Goal: Task Accomplishment & Management: Use online tool/utility

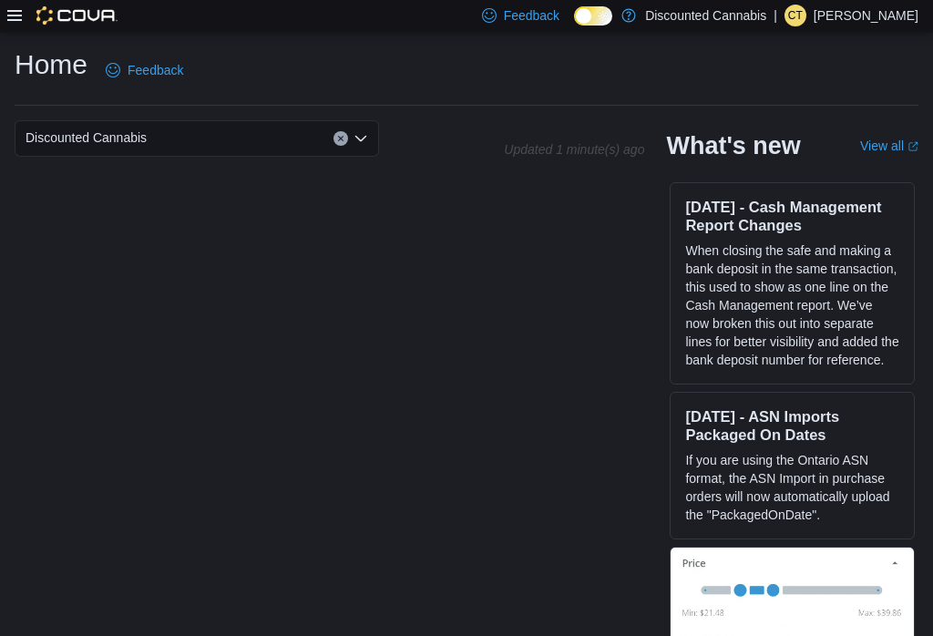
click at [15, 5] on div at bounding box center [62, 16] width 110 height 32
click at [6, 4] on div "Feedback Dark Mode Discounted Cannabis | ct [PERSON_NAME]" at bounding box center [466, 16] width 933 height 32
click at [6, 32] on div "Feedback Dark Mode Discounted Cannabis | ct [PERSON_NAME]" at bounding box center [466, 16] width 933 height 32
click at [14, 17] on icon at bounding box center [14, 15] width 15 height 11
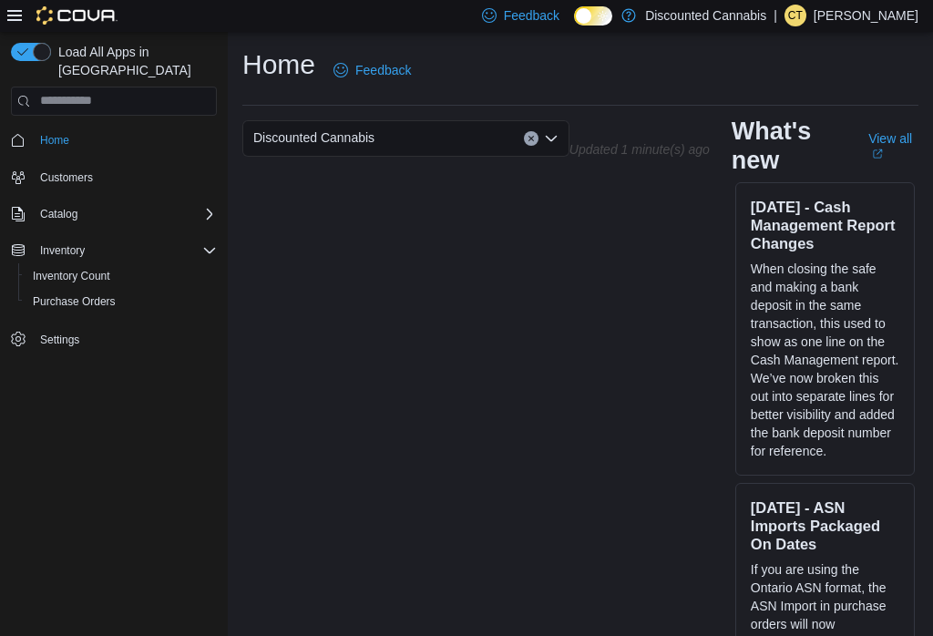
click at [105, 241] on div "Inventory" at bounding box center [125, 251] width 184 height 22
click at [104, 240] on div "Inventory" at bounding box center [125, 251] width 184 height 22
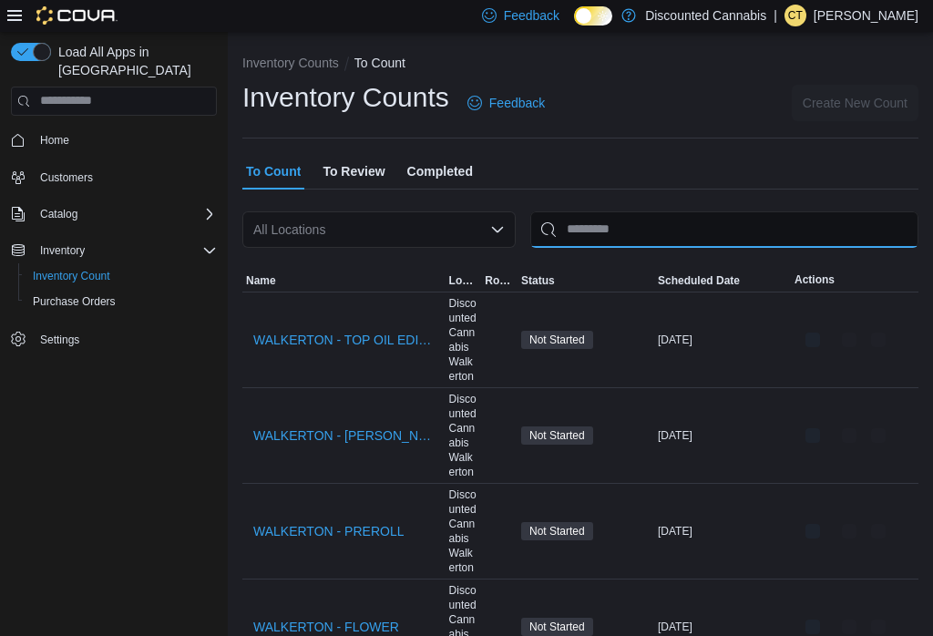
click at [601, 229] on input "This is a search bar. After typing your query, hit enter to filter the results …" at bounding box center [724, 229] width 388 height 36
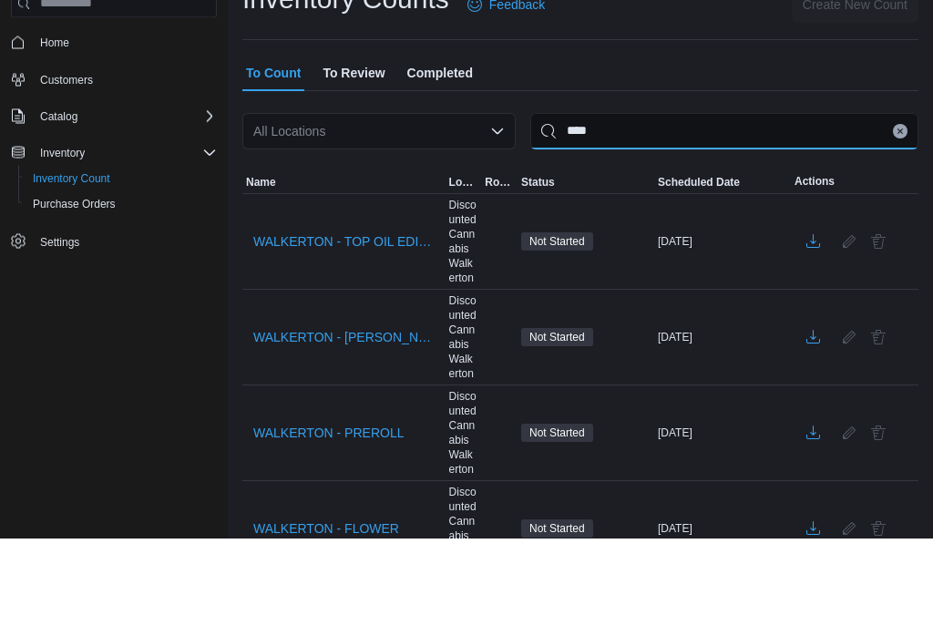
type input "****"
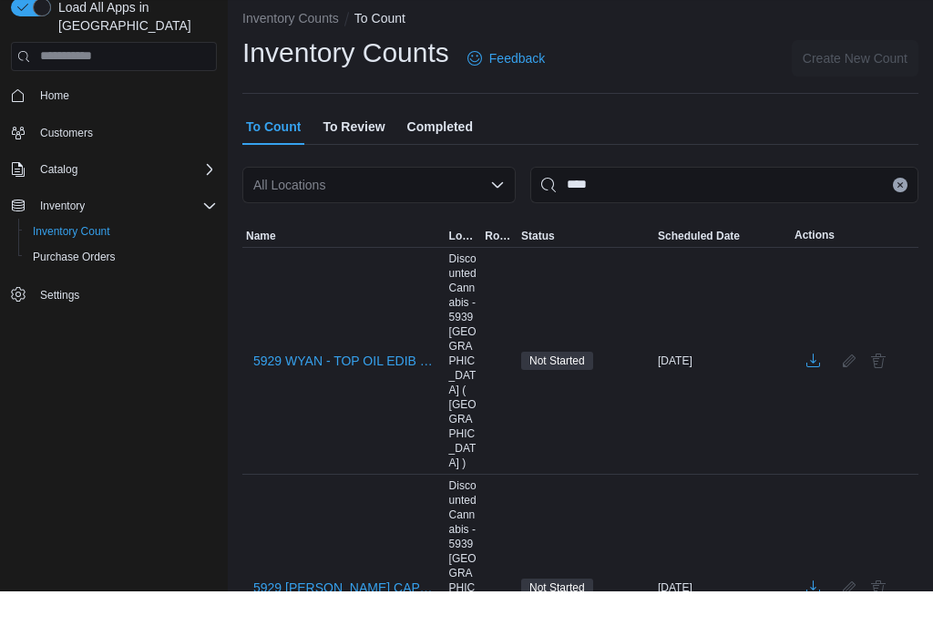
scroll to position [45, 0]
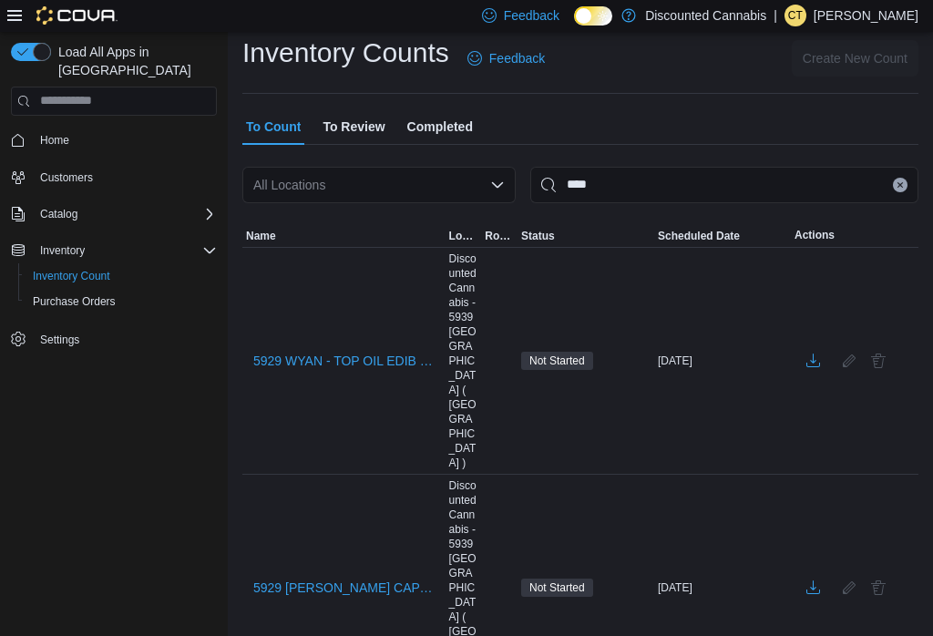
click at [351, 578] on span "5929 [PERSON_NAME] CAP CON" at bounding box center [343, 587] width 181 height 18
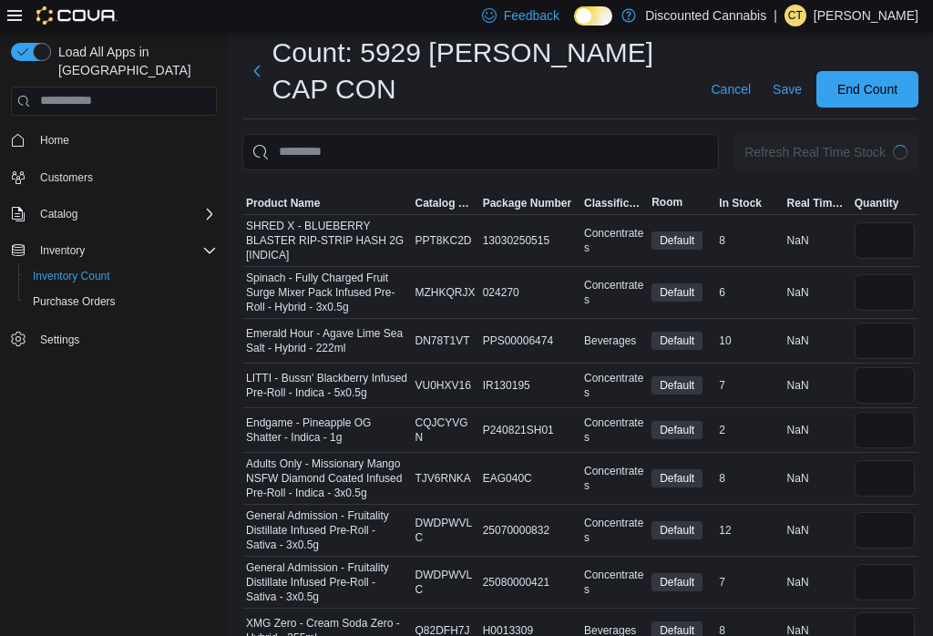
scroll to position [28, 0]
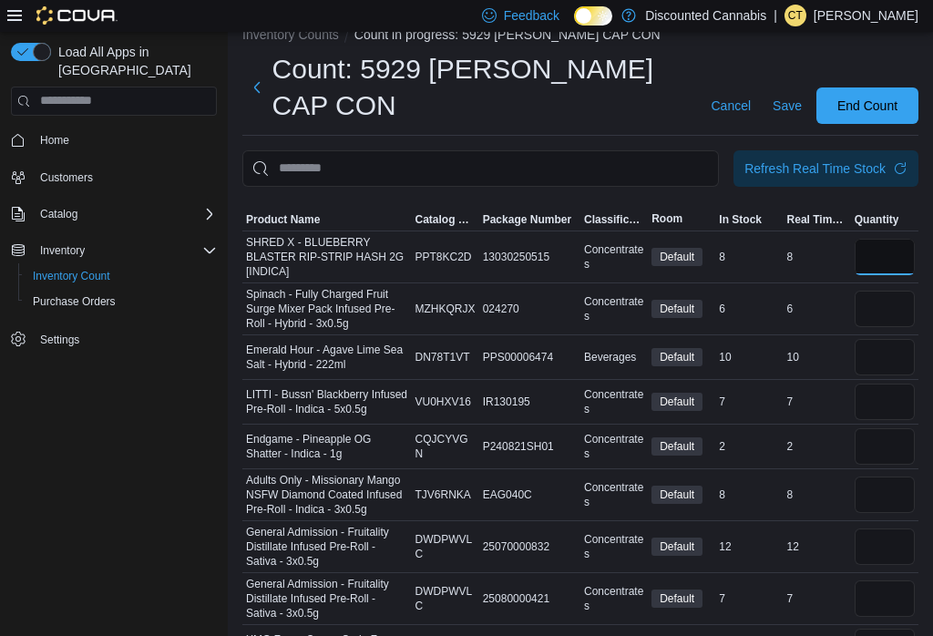
click at [908, 266] on input "number" at bounding box center [884, 257] width 60 height 36
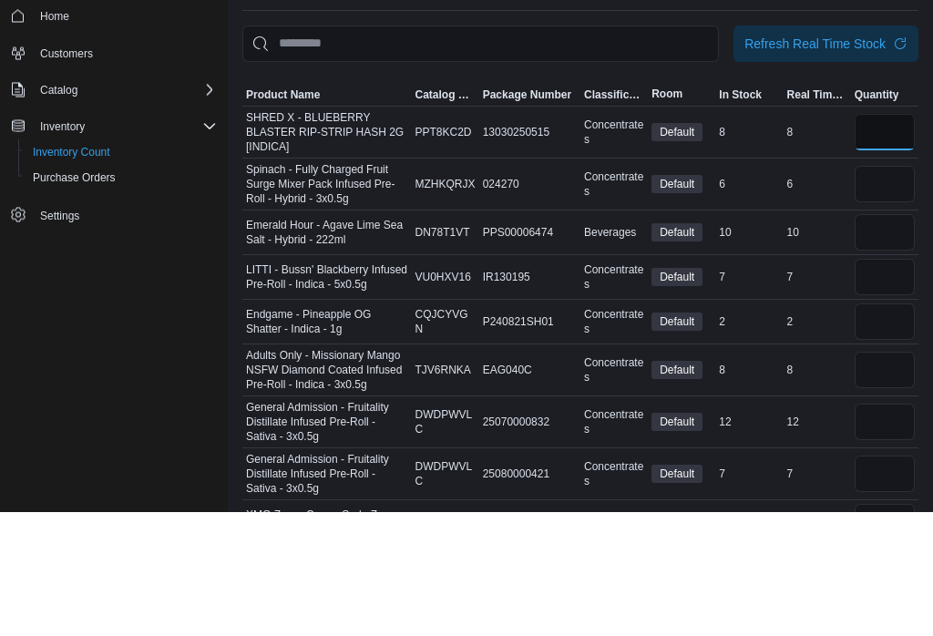
type input "*"
click at [892, 291] on input "number" at bounding box center [884, 309] width 60 height 36
type input "*"
click at [885, 339] on input "number" at bounding box center [884, 357] width 60 height 36
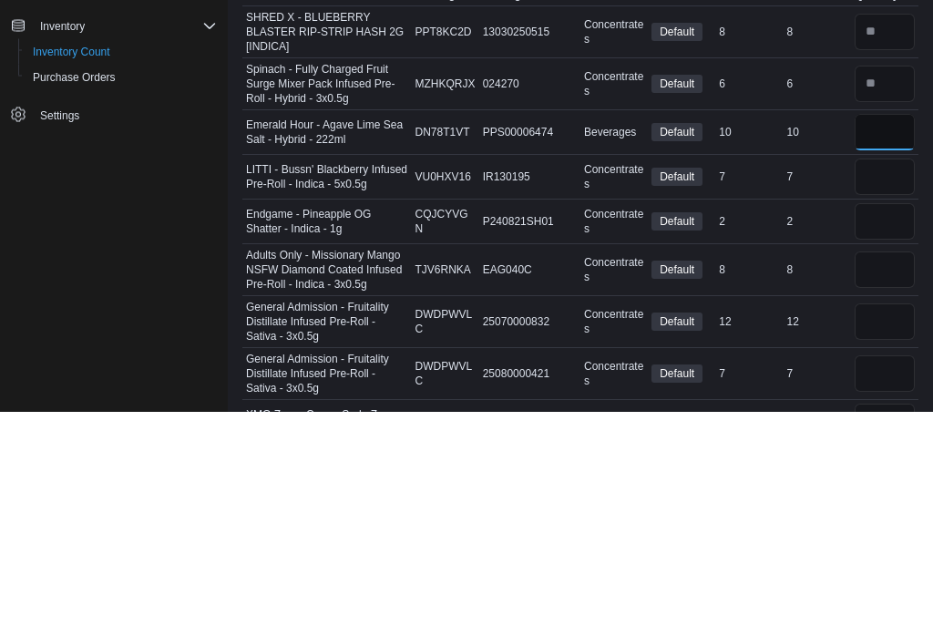
type input "**"
click at [858, 383] on input "number" at bounding box center [884, 401] width 60 height 36
type input "*"
click at [868, 428] on input "number" at bounding box center [884, 446] width 60 height 36
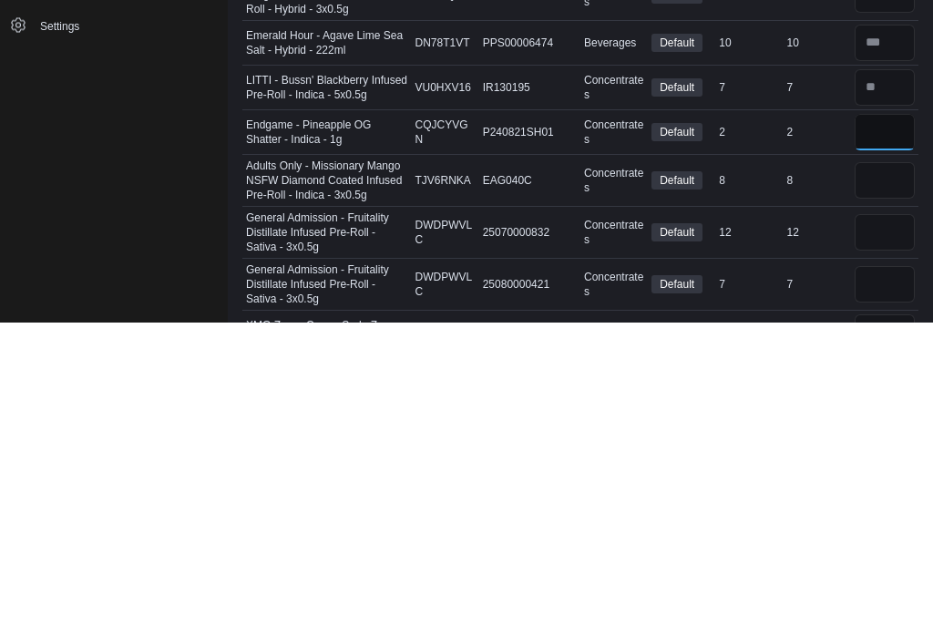
type input "*"
click at [878, 476] on input "number" at bounding box center [884, 494] width 60 height 36
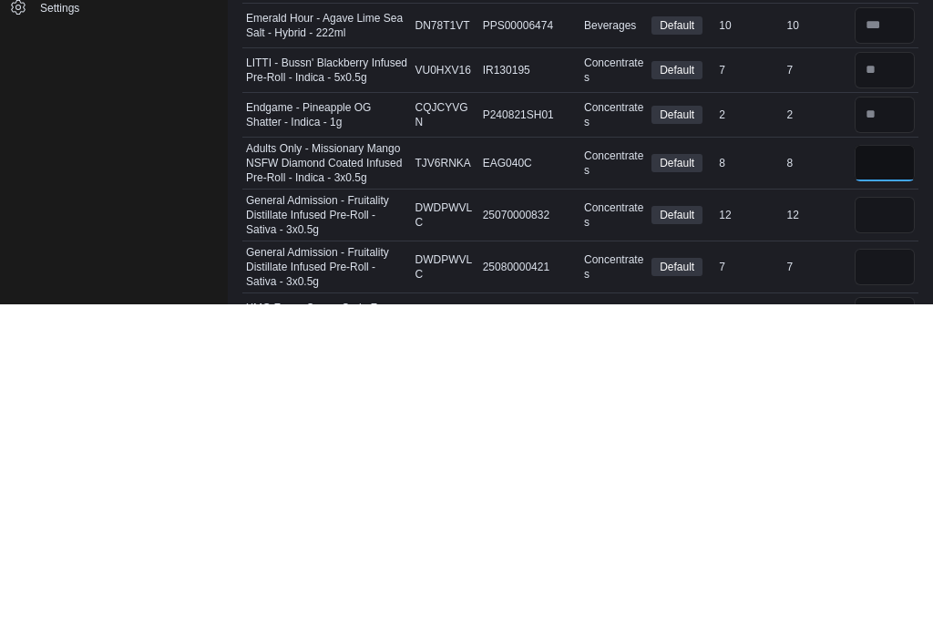
type input "*"
click at [896, 580] on input "number" at bounding box center [884, 598] width 60 height 36
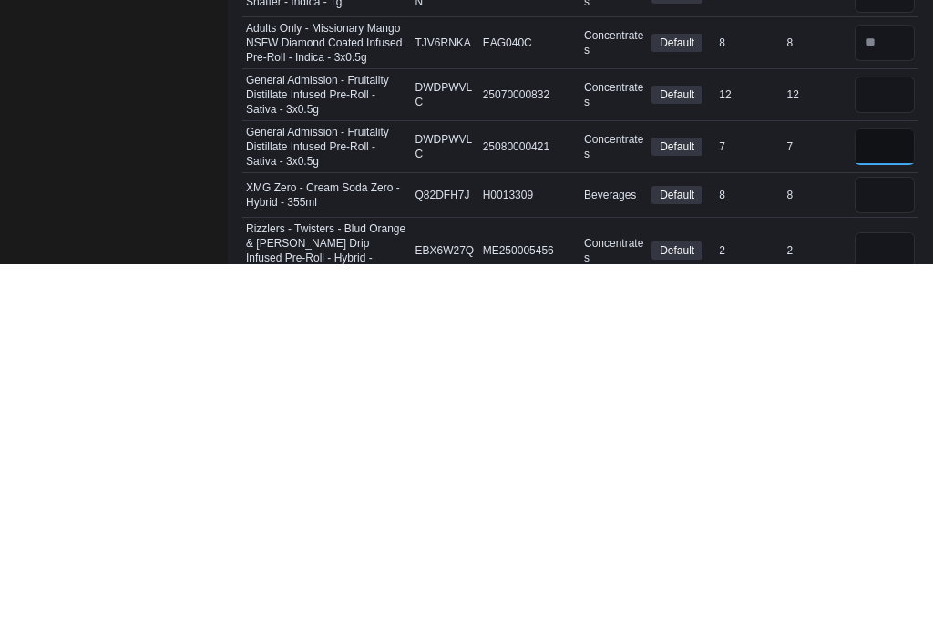
type input "*"
click at [887, 448] on input "number" at bounding box center [884, 466] width 60 height 36
type input "**"
click at [879, 548] on input "number" at bounding box center [884, 566] width 60 height 36
type input "*"
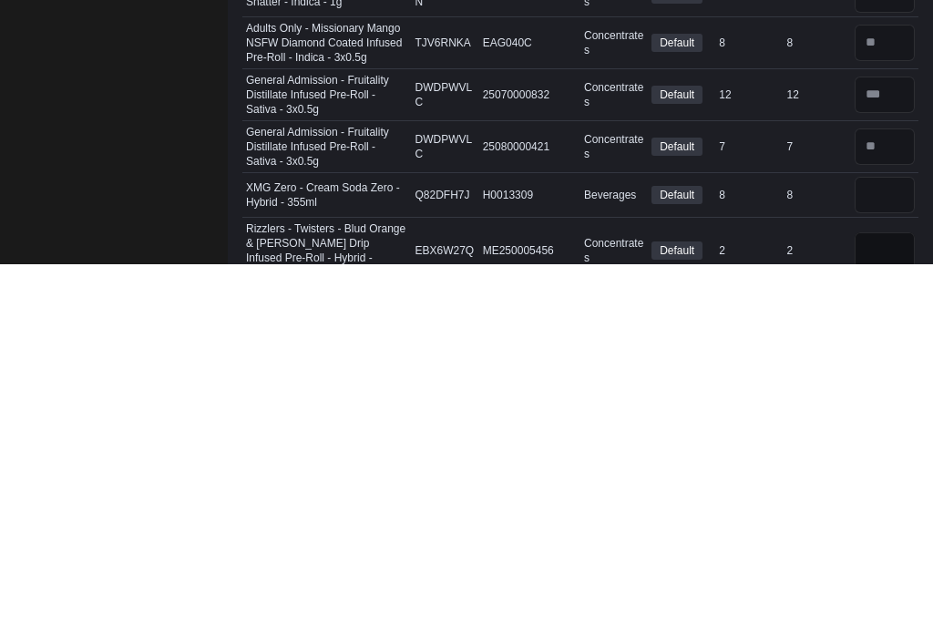
click at [904, 604] on input "number" at bounding box center [884, 622] width 60 height 36
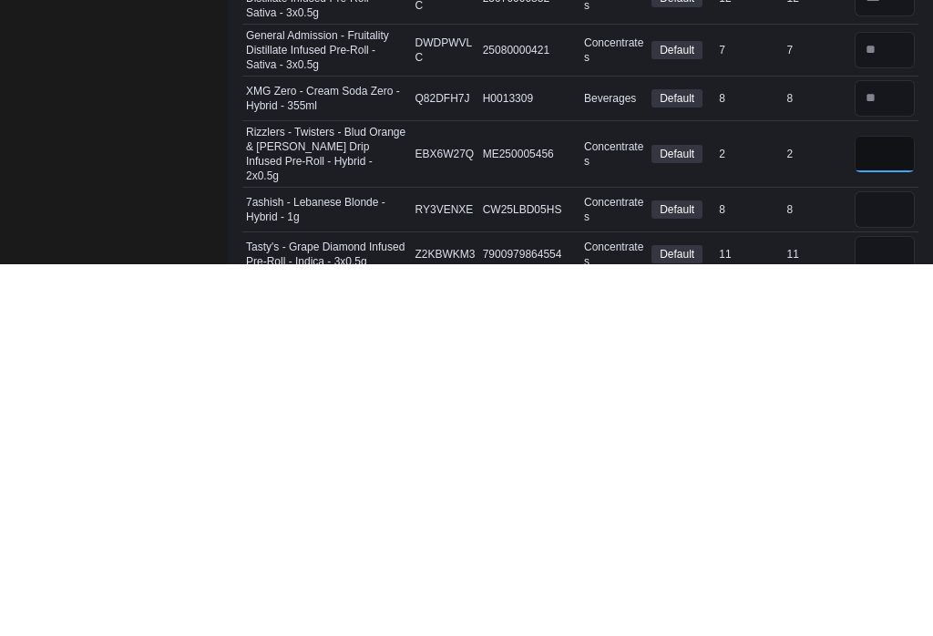
type input "*"
click at [887, 563] on input "number" at bounding box center [884, 581] width 60 height 36
type input "*"
click at [894, 608] on input "number" at bounding box center [884, 626] width 60 height 36
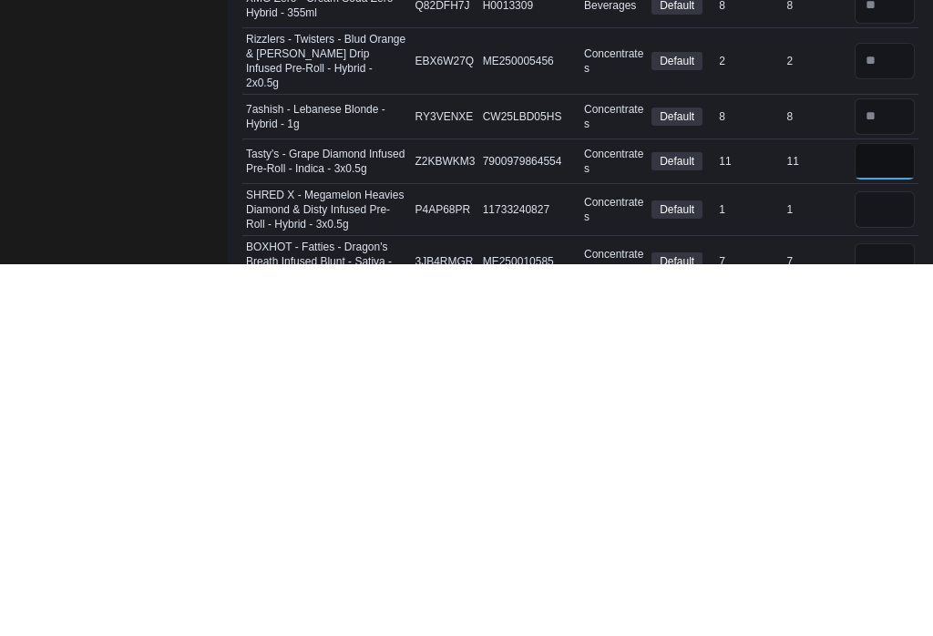
type input "**"
click at [889, 563] on input "number" at bounding box center [884, 581] width 60 height 36
type input "*"
click at [900, 615] on input "number" at bounding box center [884, 633] width 60 height 36
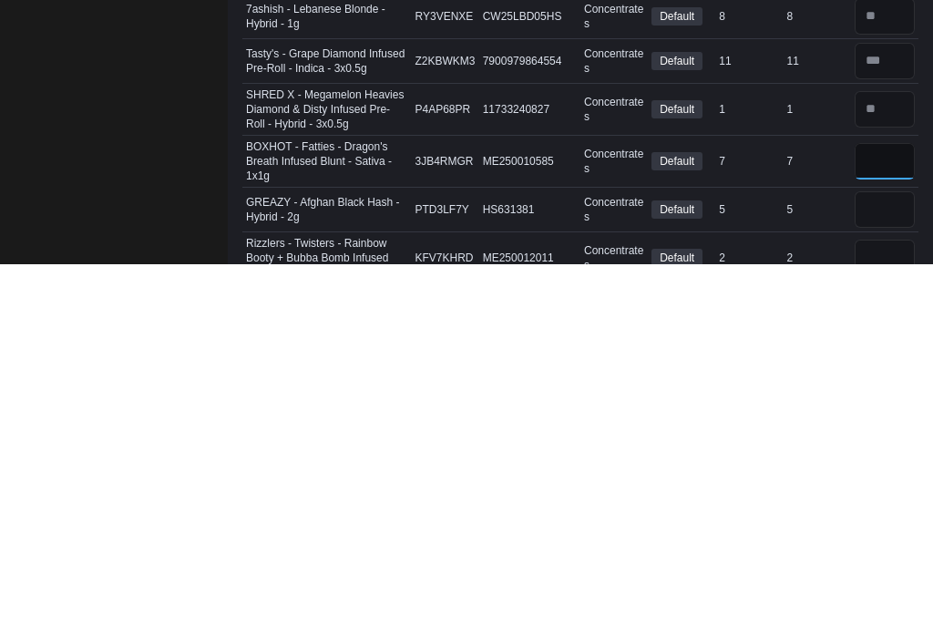
type input "*"
click at [886, 563] on input "number" at bounding box center [884, 581] width 60 height 36
type input "*"
click at [873, 611] on input "number" at bounding box center [884, 629] width 60 height 36
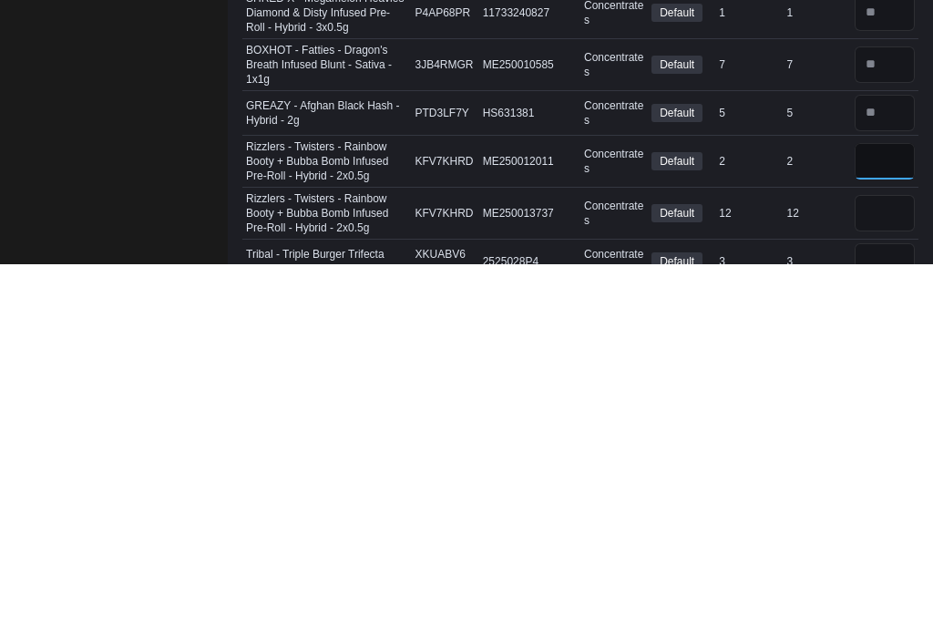
type input "*"
click at [881, 567] on input "number" at bounding box center [884, 585] width 60 height 36
type input "**"
click at [884, 615] on input "number" at bounding box center [884, 633] width 60 height 36
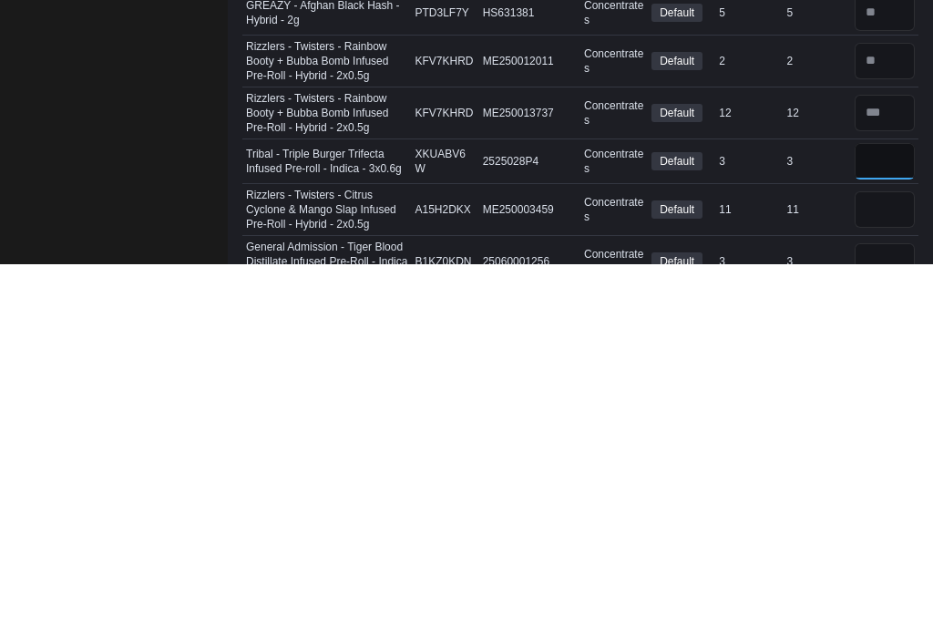
type input "*"
click at [879, 563] on input "number" at bounding box center [884, 581] width 60 height 36
type input "**"
click at [882, 615] on input "number" at bounding box center [884, 633] width 60 height 36
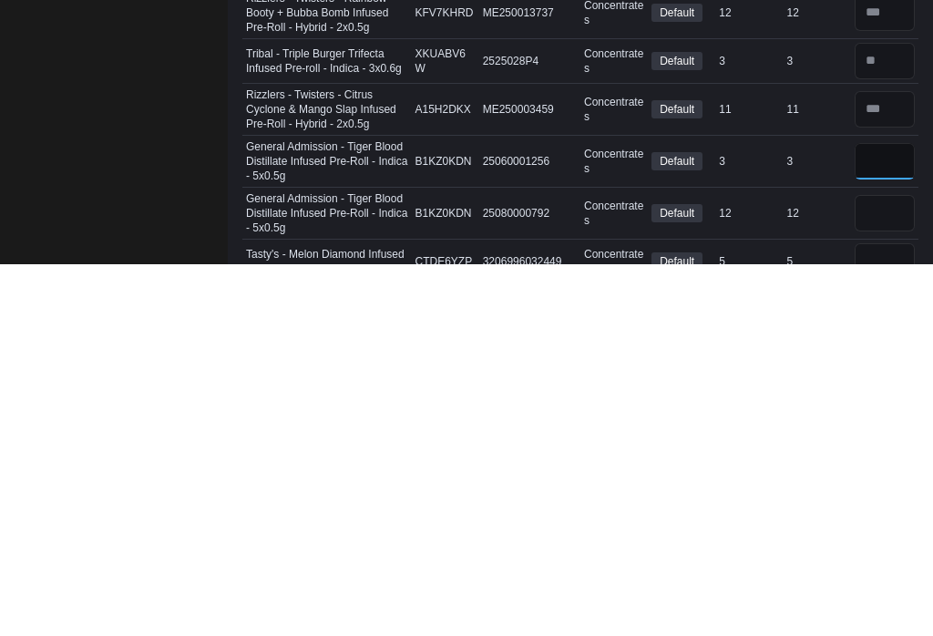
type input "*"
click at [875, 567] on input "number" at bounding box center [884, 585] width 60 height 36
type input "**"
click at [880, 615] on input "number" at bounding box center [884, 633] width 60 height 36
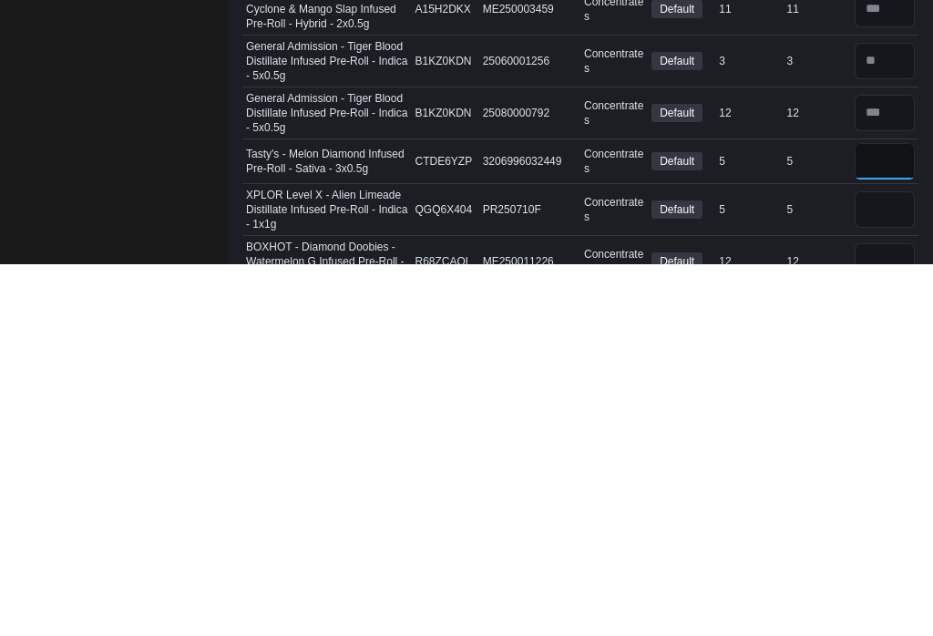
type input "*"
click at [891, 563] on input "number" at bounding box center [884, 581] width 60 height 36
type input "*"
click at [903, 615] on input "number" at bounding box center [884, 633] width 60 height 36
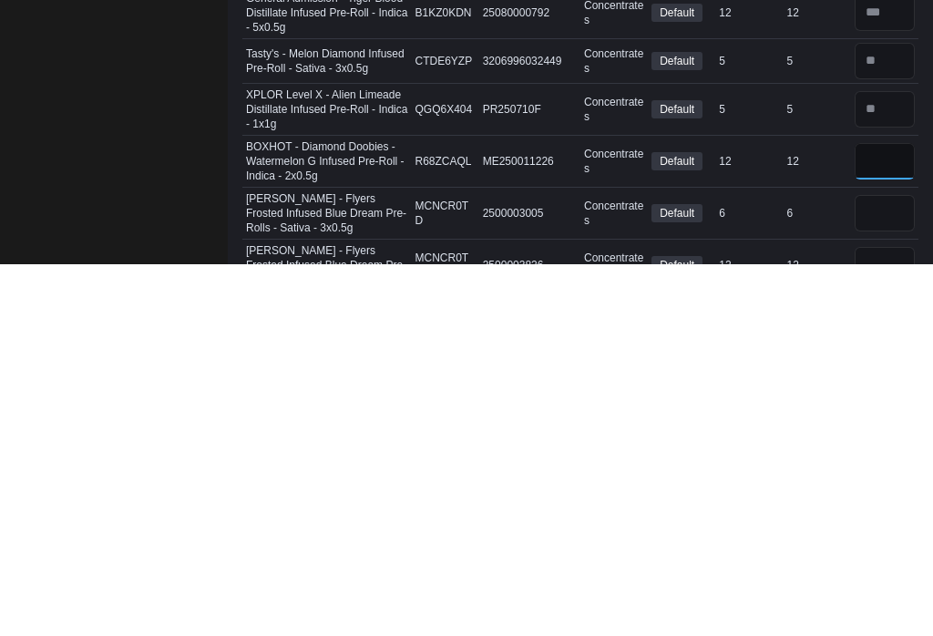
type input "**"
click at [893, 567] on input "number" at bounding box center [884, 585] width 60 height 36
type input "*"
click at [888, 618] on input "number" at bounding box center [884, 636] width 60 height 36
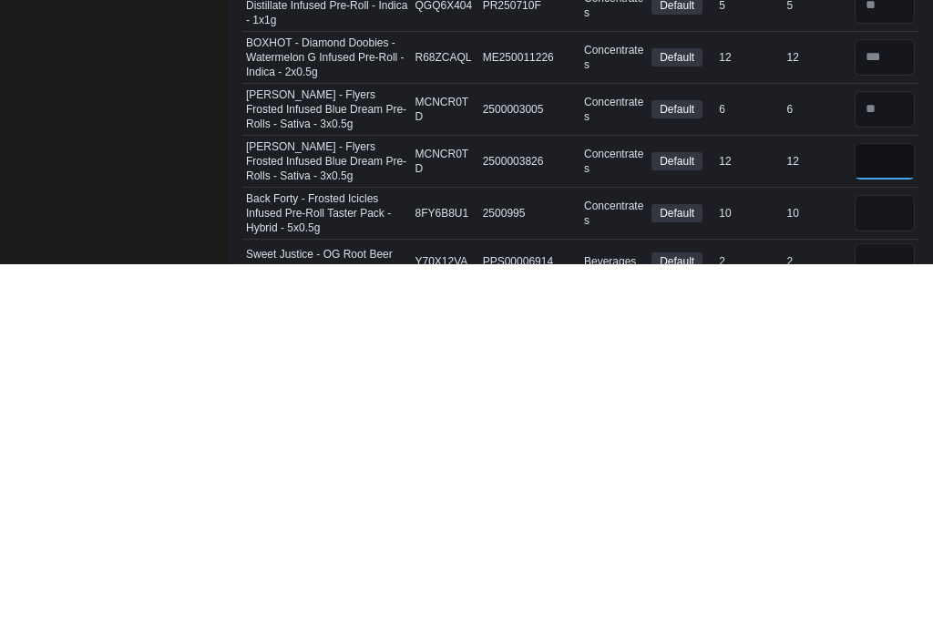
type input "**"
click at [885, 567] on input "number" at bounding box center [884, 585] width 60 height 36
type input "**"
click at [880, 615] on input "number" at bounding box center [884, 633] width 60 height 36
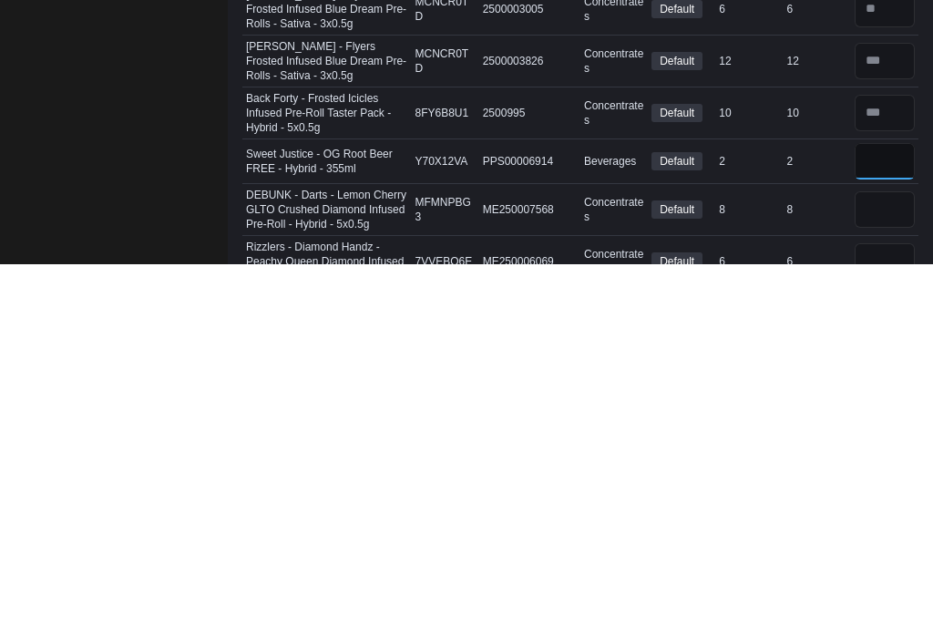
type input "*"
click at [875, 563] on input "number" at bounding box center [884, 581] width 60 height 36
type input "*"
click at [869, 615] on input "number" at bounding box center [884, 633] width 60 height 36
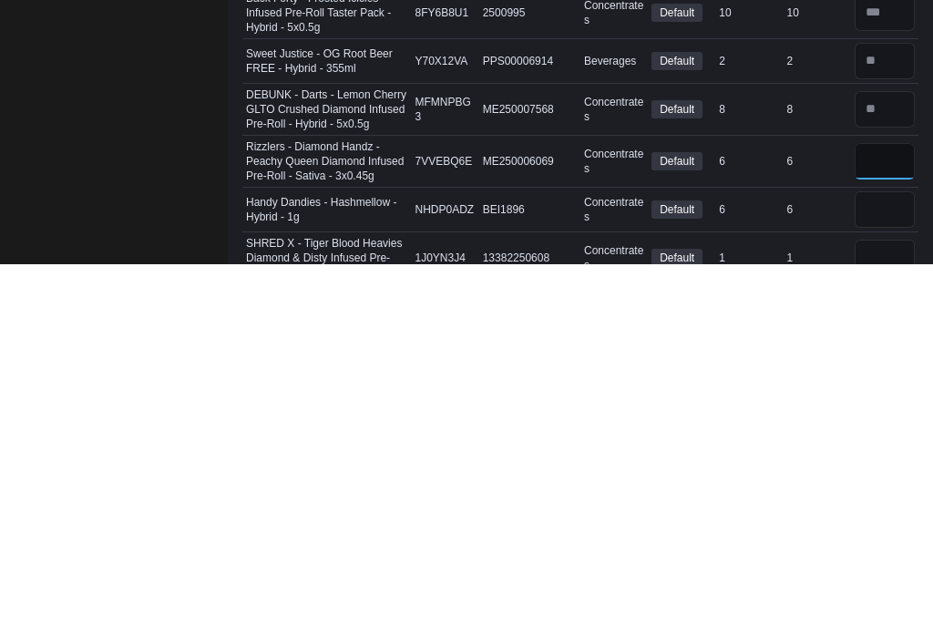
type input "*"
click at [878, 563] on input "number" at bounding box center [884, 581] width 60 height 36
type input "*"
click at [884, 611] on input "number" at bounding box center [884, 629] width 60 height 36
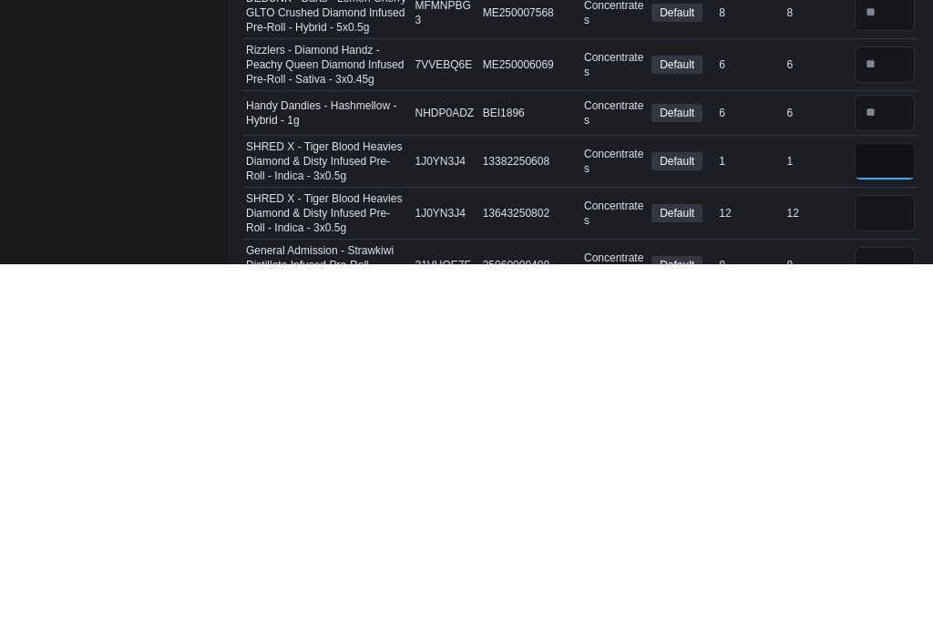
type input "*"
click at [879, 567] on input "number" at bounding box center [884, 585] width 60 height 36
type input "**"
click at [896, 618] on input "number" at bounding box center [884, 636] width 60 height 36
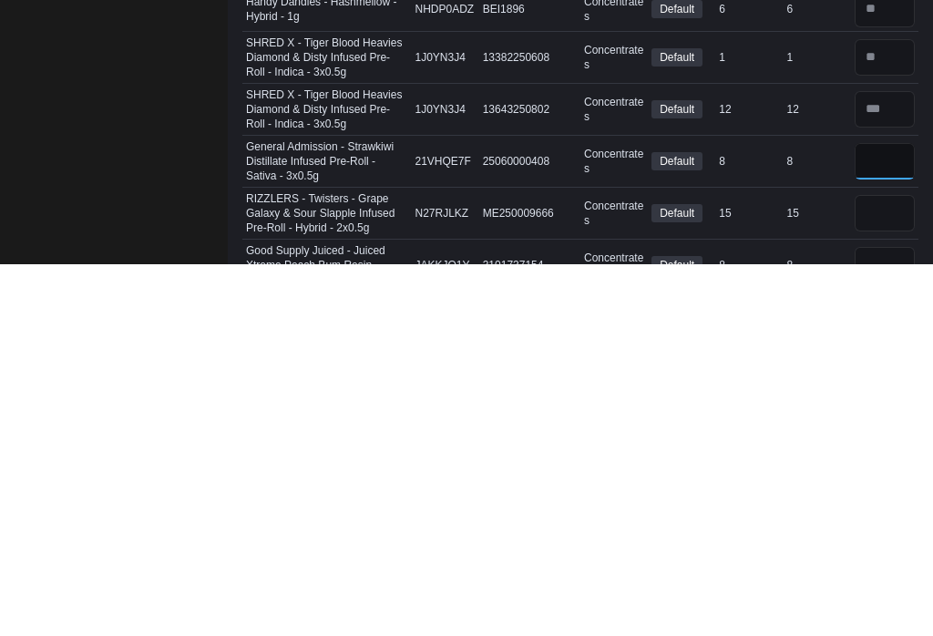
type input "*"
click at [894, 567] on input "number" at bounding box center [884, 585] width 60 height 36
type input "**"
click at [895, 618] on input "number" at bounding box center [884, 636] width 60 height 36
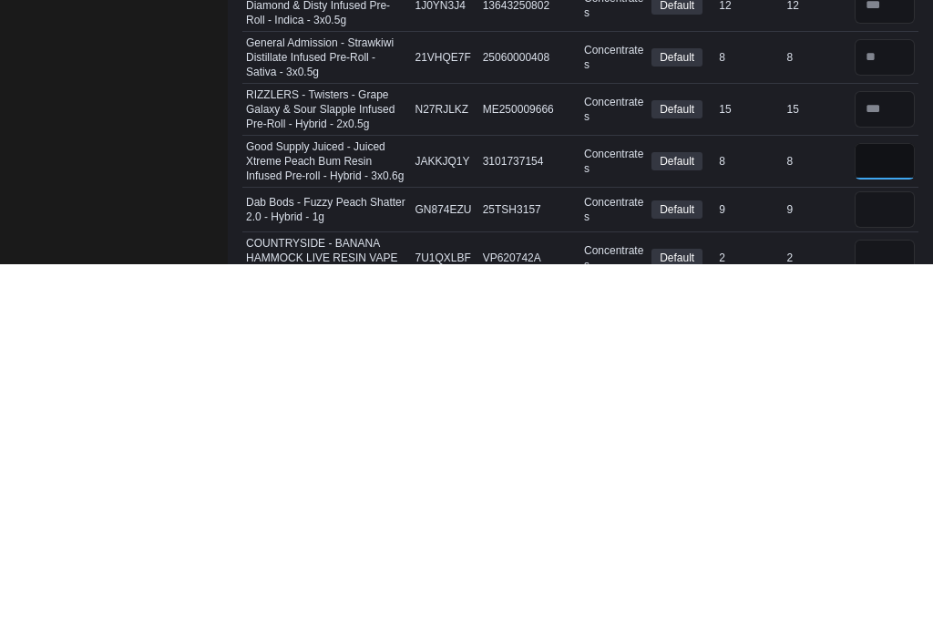
type input "*"
click at [876, 563] on input "number" at bounding box center [884, 581] width 60 height 36
type input "*"
click at [887, 611] on input "number" at bounding box center [884, 629] width 60 height 36
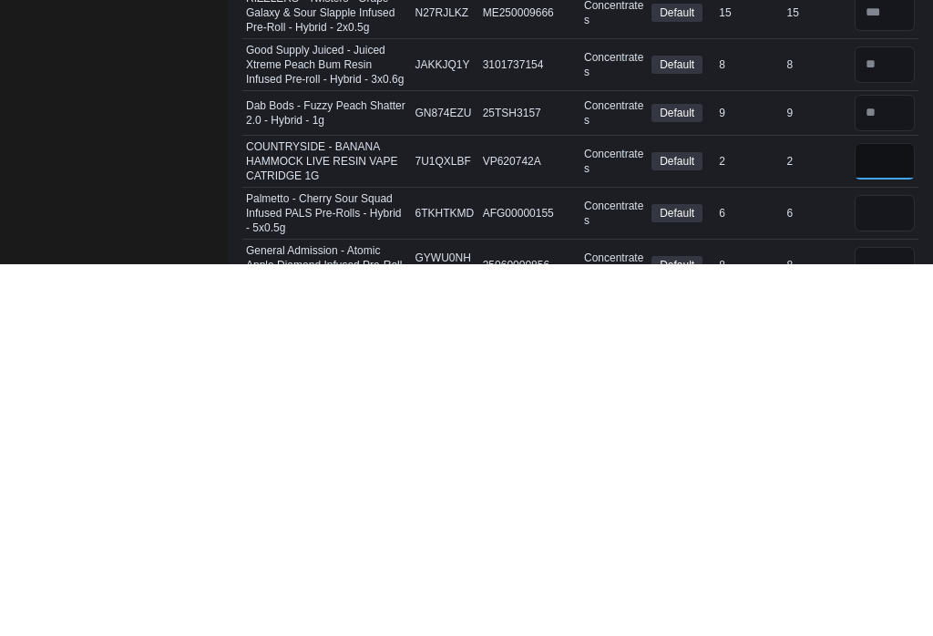
type input "*"
click at [878, 567] on input "number" at bounding box center [884, 585] width 60 height 36
type input "*"
click at [898, 618] on input "number" at bounding box center [884, 636] width 60 height 36
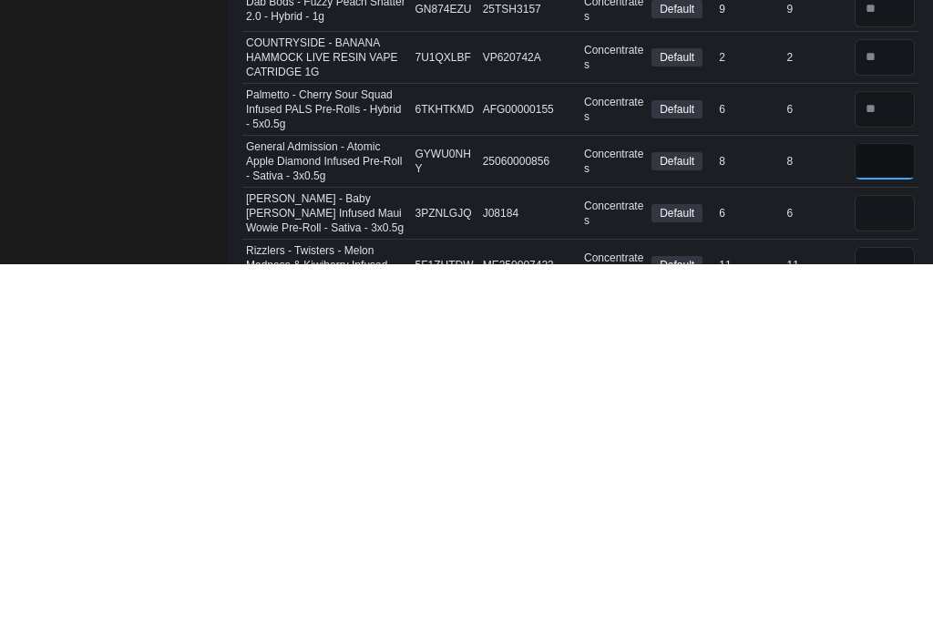
type input "*"
click at [873, 567] on input "number" at bounding box center [884, 585] width 60 height 36
type input "*"
click at [881, 618] on input "number" at bounding box center [884, 636] width 60 height 36
type input "*"
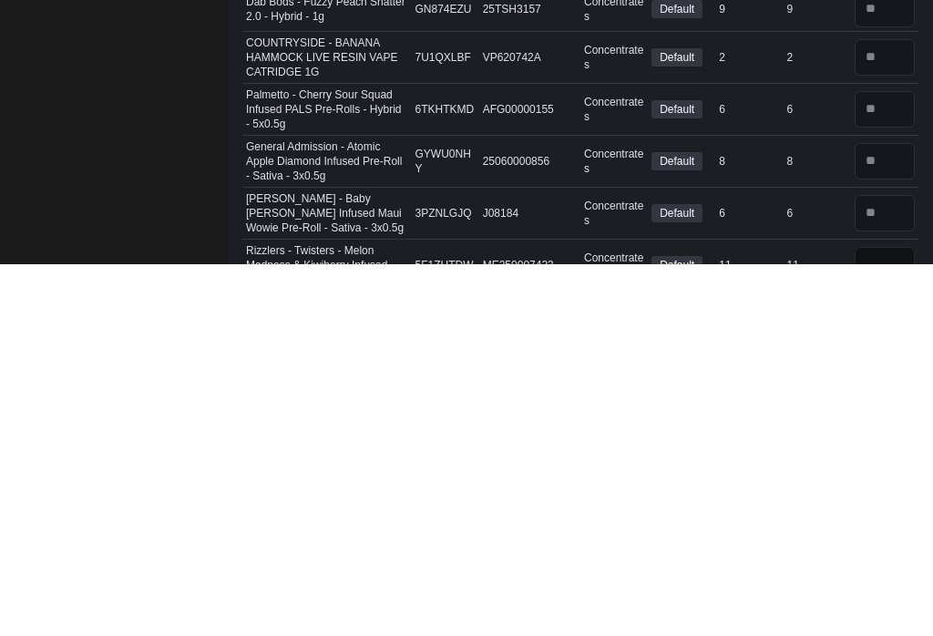
scroll to position [1808, 0]
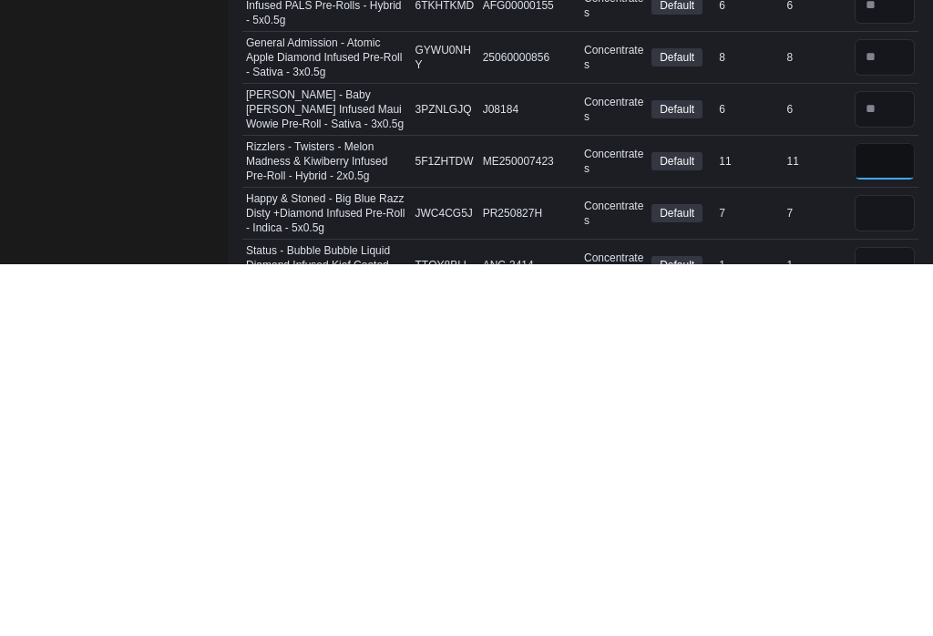
type input "**"
click at [881, 567] on input "number" at bounding box center [884, 585] width 60 height 36
type input "*"
click at [883, 618] on input "number" at bounding box center [884, 636] width 60 height 36
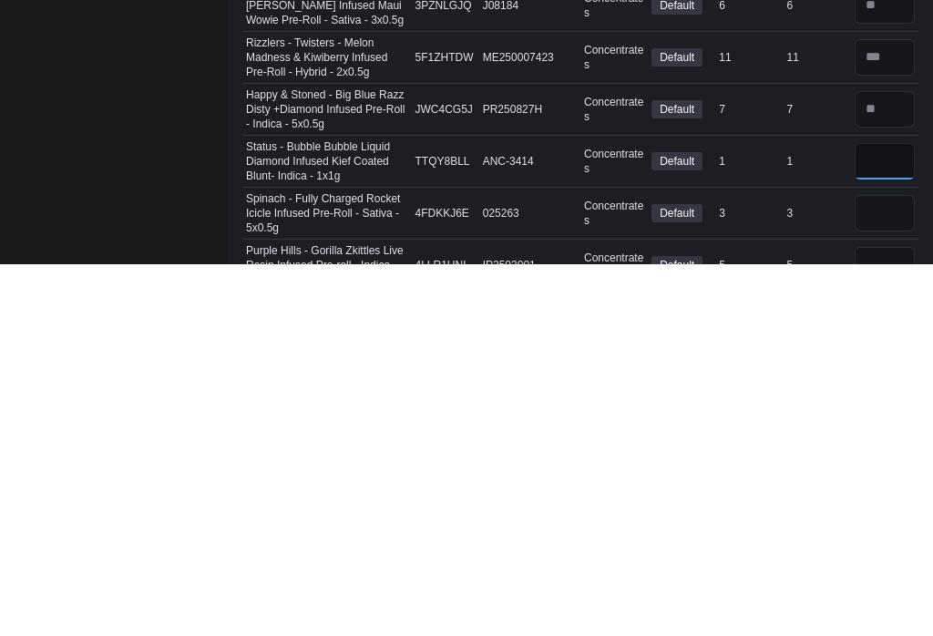
type input "*"
click at [871, 567] on input "number" at bounding box center [884, 585] width 60 height 36
type input "*"
click at [906, 618] on input "number" at bounding box center [884, 636] width 60 height 36
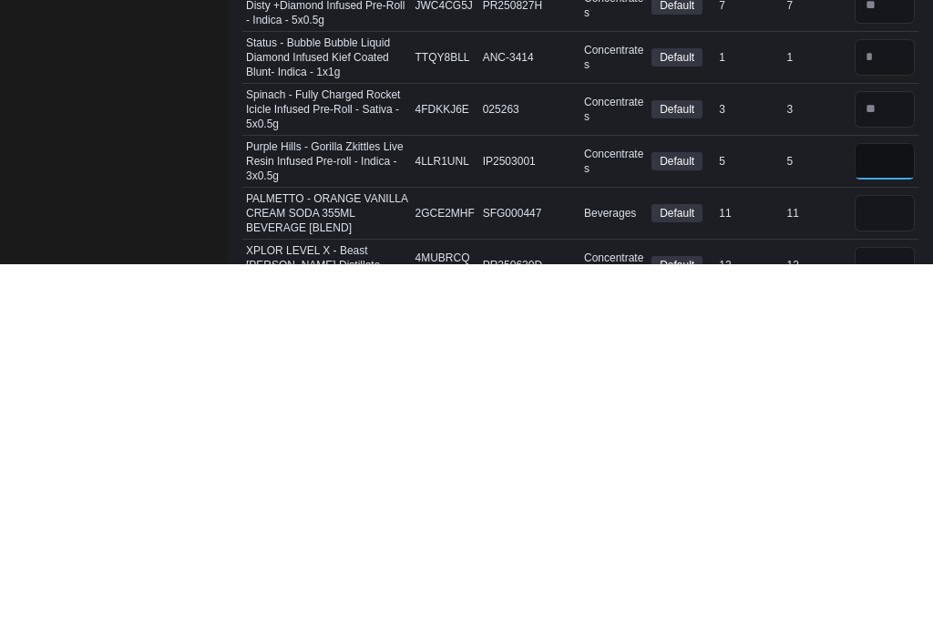
type input "**"
click at [890, 567] on input "number" at bounding box center [884, 585] width 60 height 36
type input "*"
type input "**"
click at [884, 515] on input "number" at bounding box center [884, 533] width 60 height 36
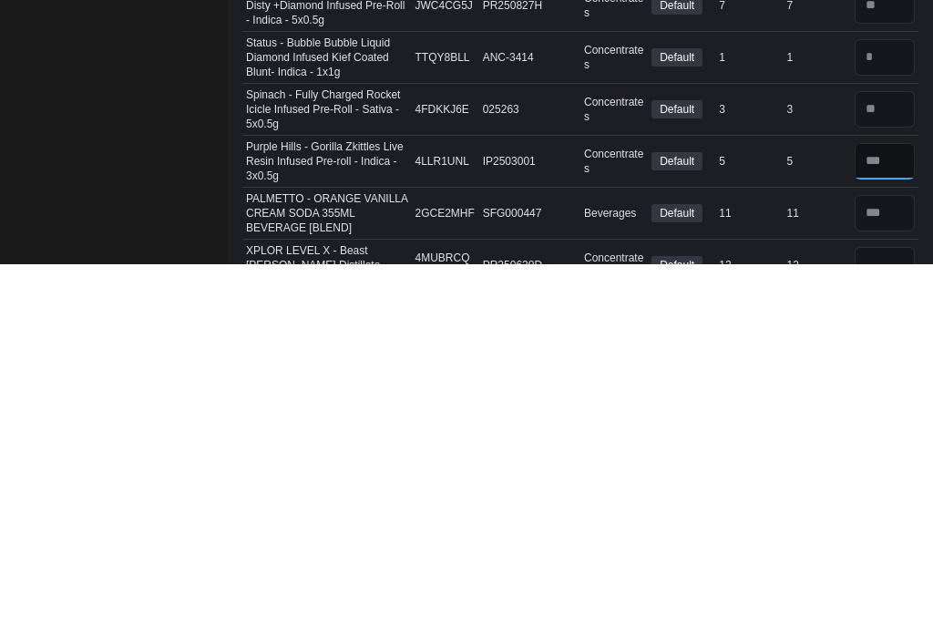
type input "*"
click at [884, 618] on input "number" at bounding box center [884, 636] width 60 height 36
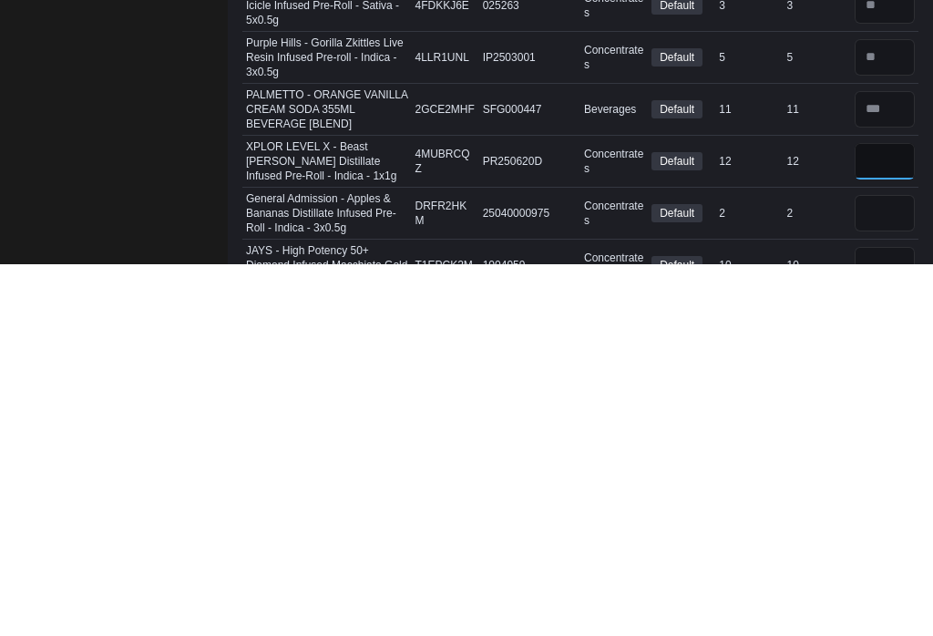
type input "**"
click at [882, 567] on input "number" at bounding box center [884, 585] width 60 height 36
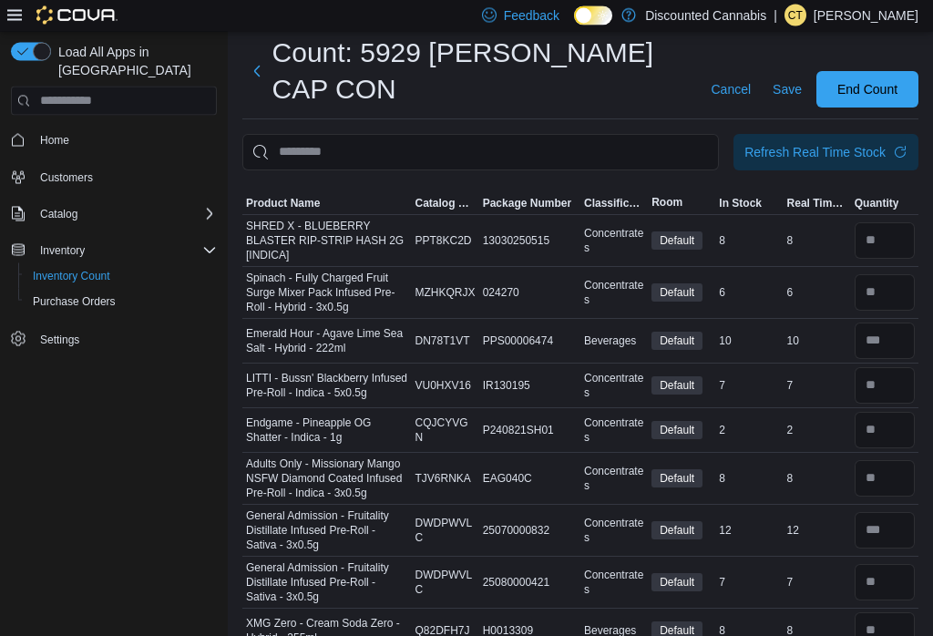
scroll to position [0, 0]
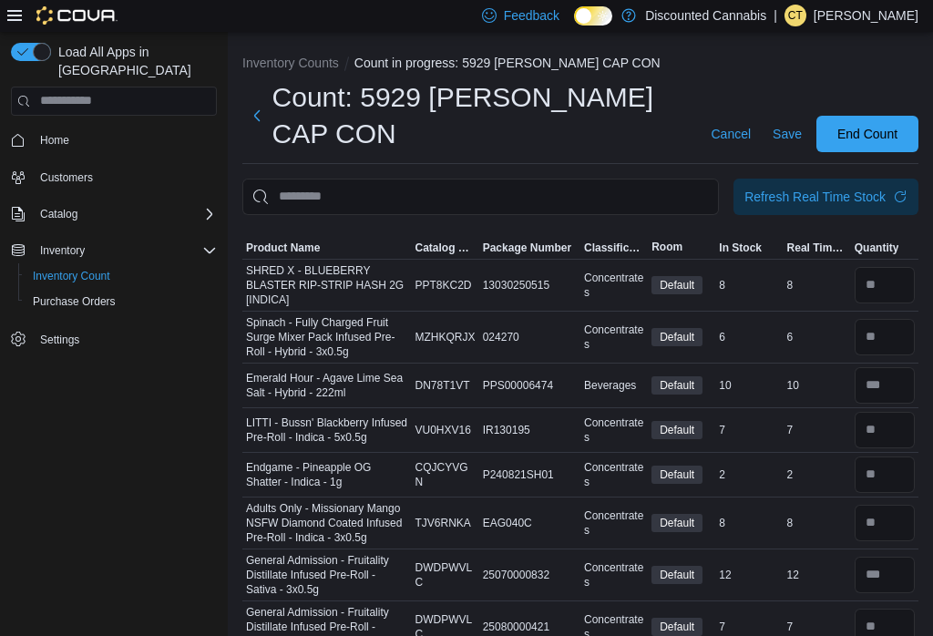
type input "*"
click at [794, 131] on span "Save" at bounding box center [786, 134] width 29 height 18
click at [782, 138] on span "Save" at bounding box center [786, 134] width 29 height 18
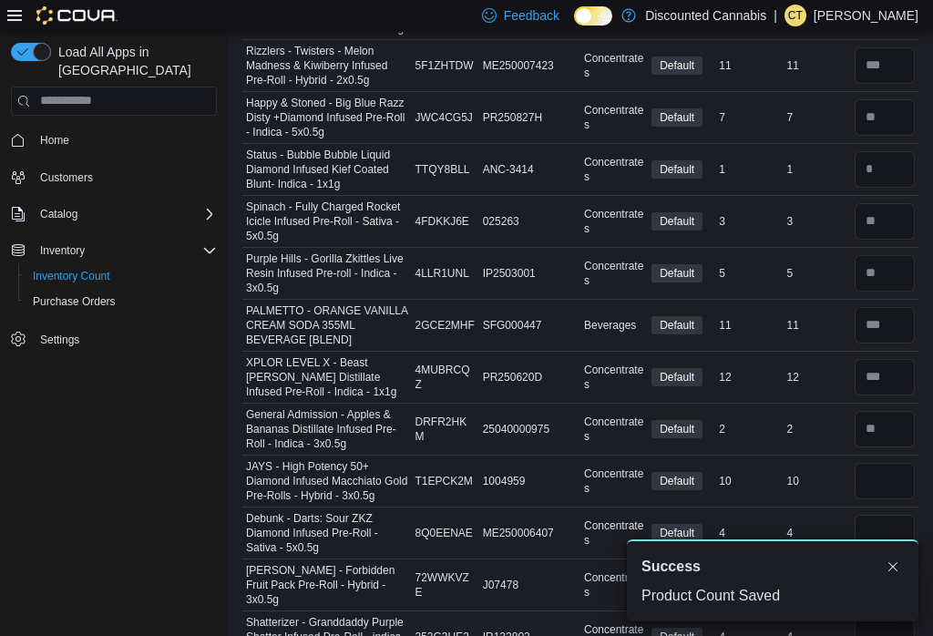
scroll to position [2353, 0]
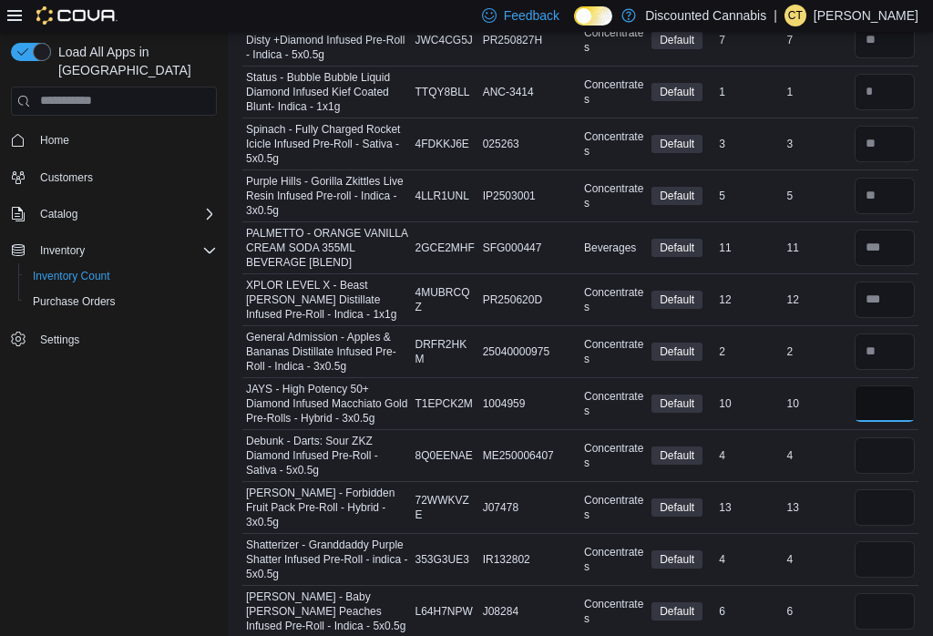
click at [887, 396] on input "number" at bounding box center [884, 403] width 60 height 36
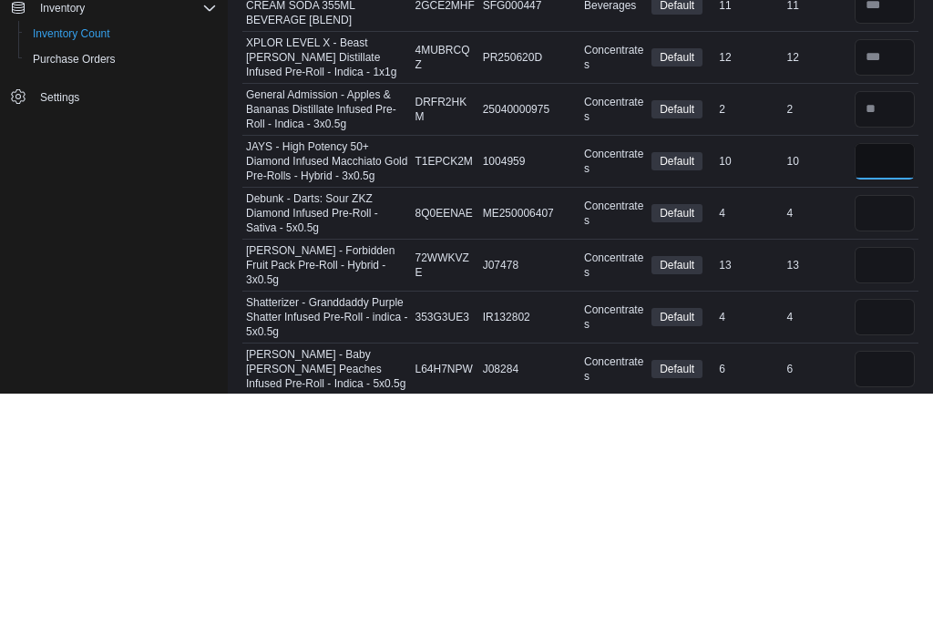
type input "*"
click at [884, 437] on input "number" at bounding box center [884, 455] width 60 height 36
type input "*"
click at [875, 489] on input "number" at bounding box center [884, 507] width 60 height 36
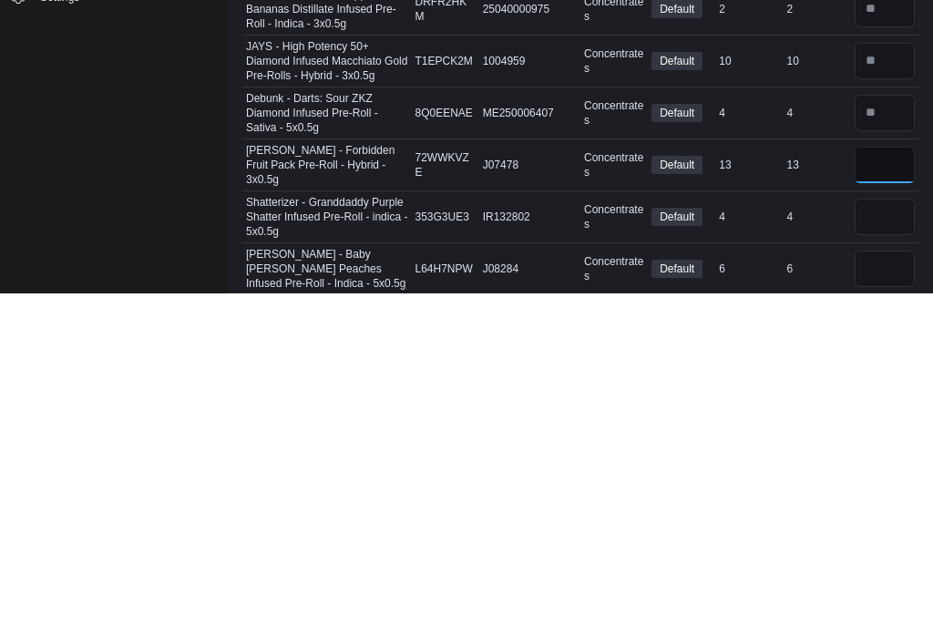
type input "**"
click at [890, 541] on input "number" at bounding box center [884, 559] width 60 height 36
type input "*"
click at [874, 593] on input "number" at bounding box center [884, 611] width 60 height 36
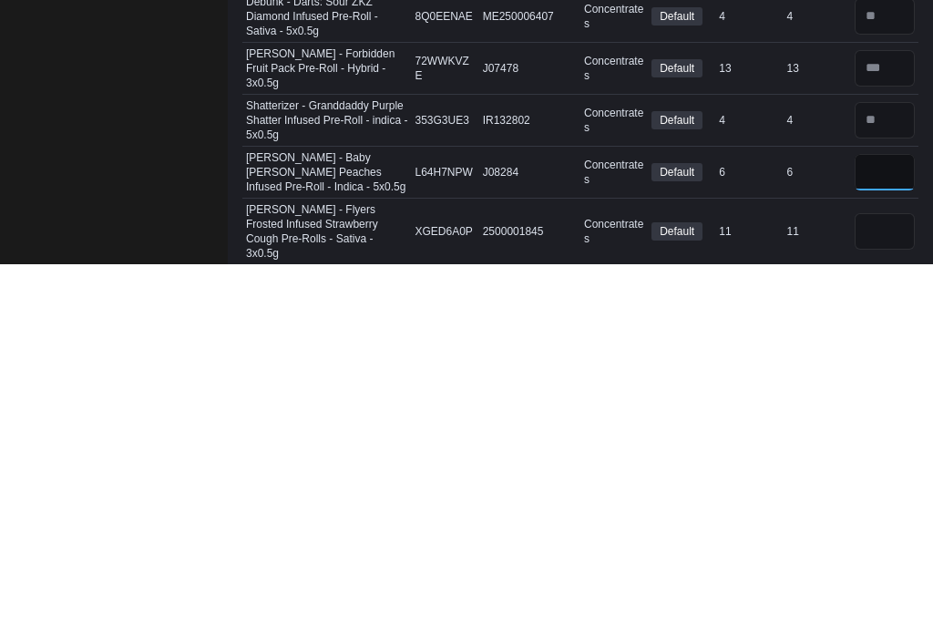
type input "*"
click at [883, 585] on input "number" at bounding box center [884, 603] width 60 height 36
type input "**"
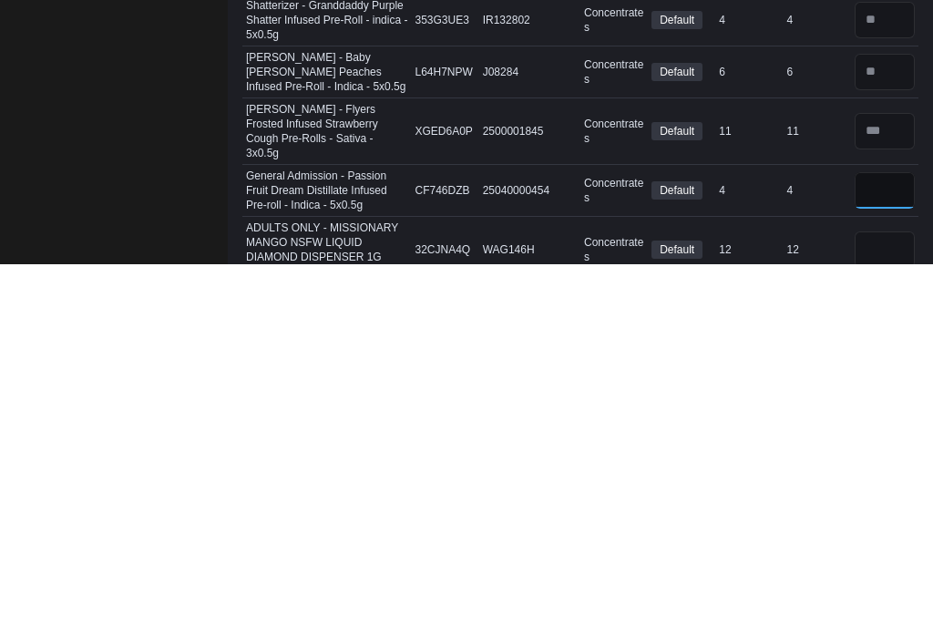
type input "*"
click at [888, 603] on input "number" at bounding box center [884, 621] width 60 height 36
type input "**"
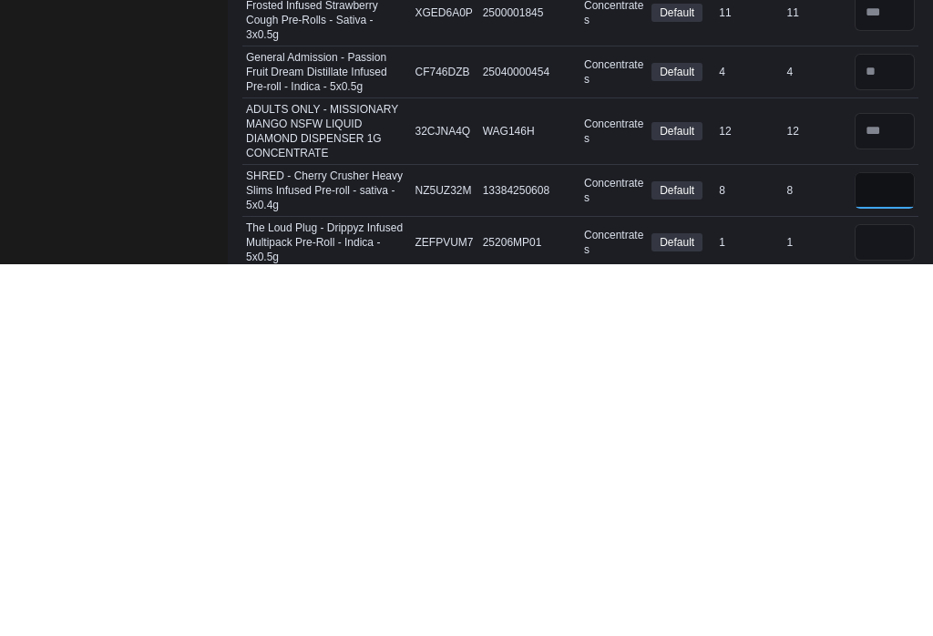
type input "*"
click at [893, 596] on input "number" at bounding box center [884, 614] width 60 height 36
type input "*"
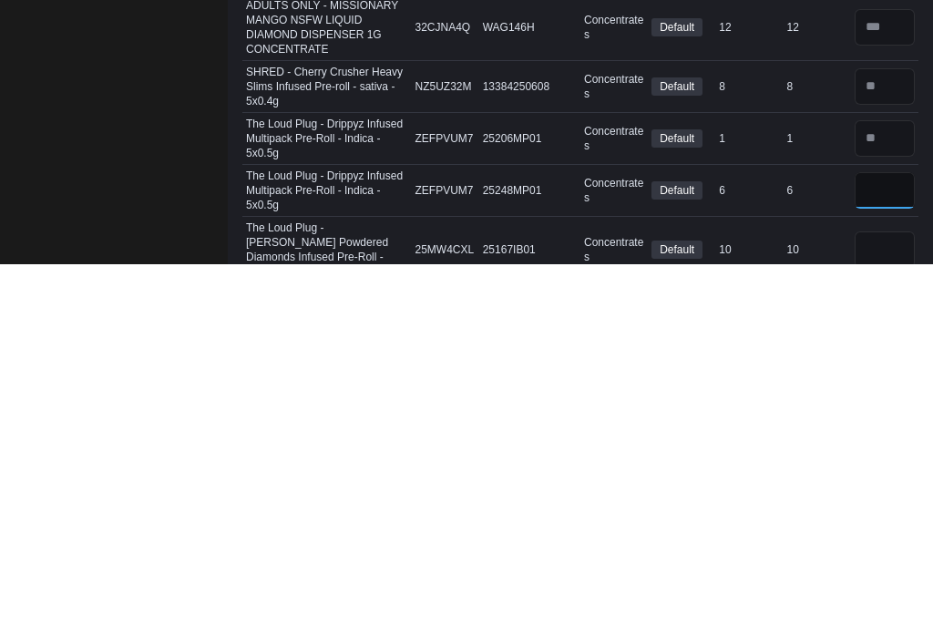
type input "*"
click at [874, 603] on input "number" at bounding box center [884, 621] width 60 height 36
type input "**"
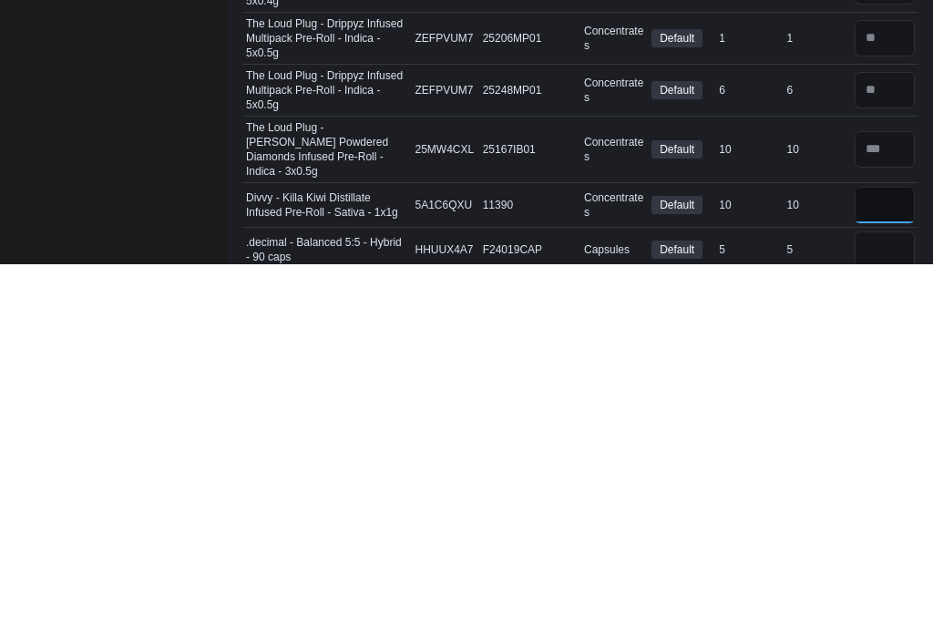
type input "**"
click at [892, 603] on input "number" at bounding box center [884, 621] width 60 height 36
type input "*"
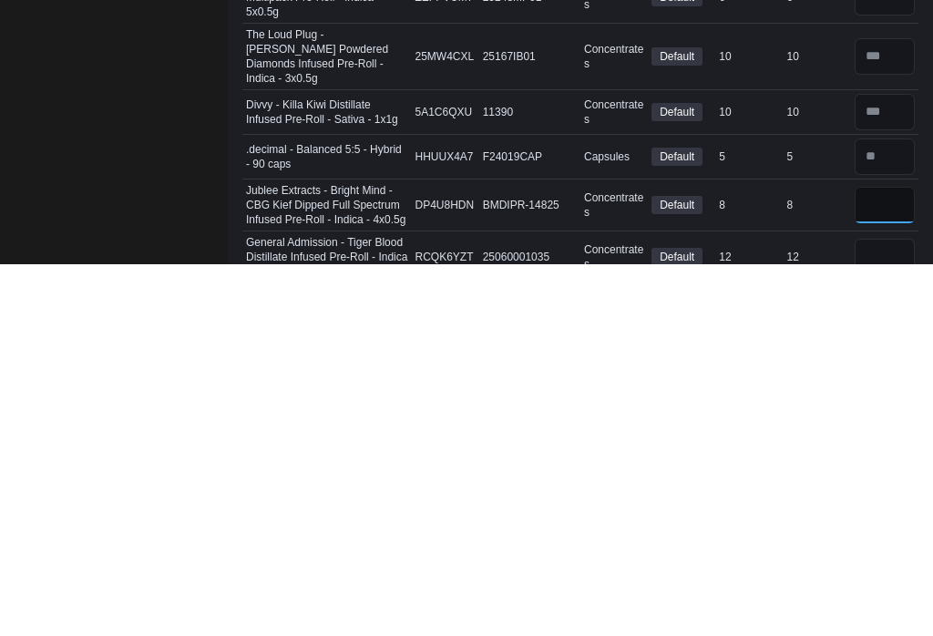
type input "*"
click at [878, 610] on input "number" at bounding box center [884, 628] width 60 height 36
type input "**"
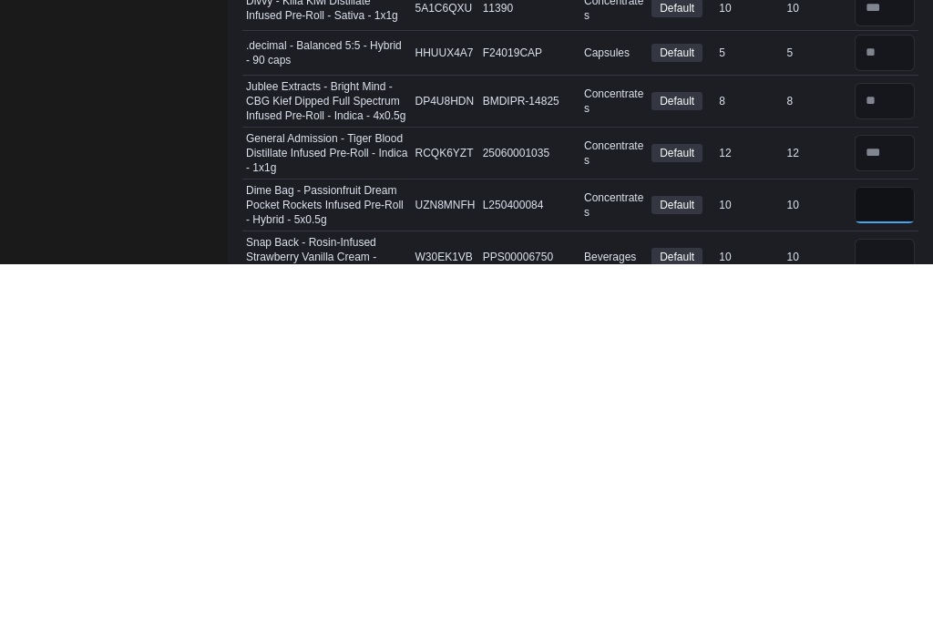
type input "**"
click at [885, 610] on input "number" at bounding box center [884, 628] width 60 height 36
type input "**"
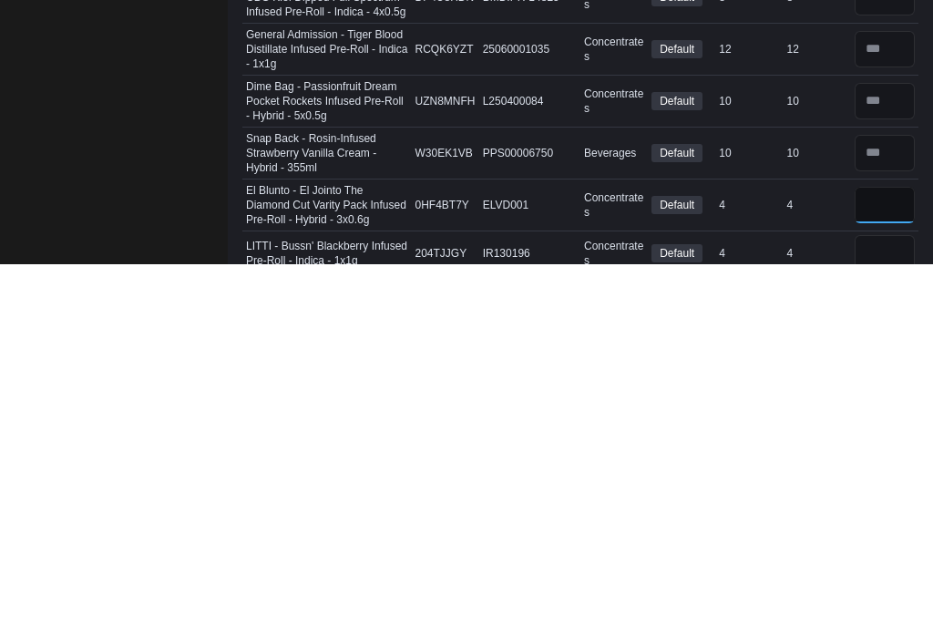
type input "*"
click at [887, 607] on input "number" at bounding box center [884, 625] width 60 height 36
type input "*"
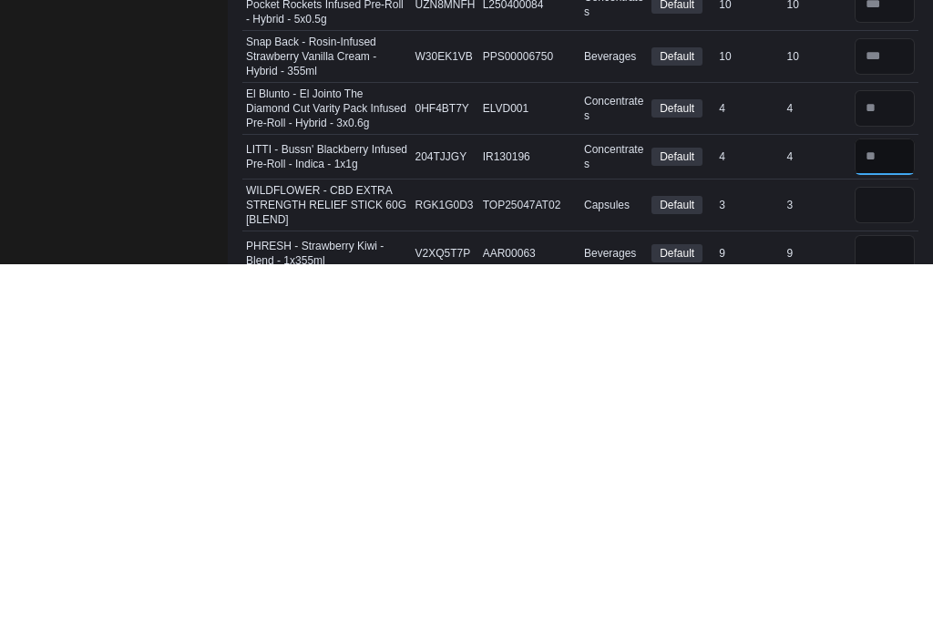
click at [897, 510] on input "number" at bounding box center [884, 528] width 60 height 36
type input "*"
click at [889, 558] on input "number" at bounding box center [884, 576] width 60 height 36
type input "*"
click at [880, 607] on input "number" at bounding box center [884, 625] width 60 height 36
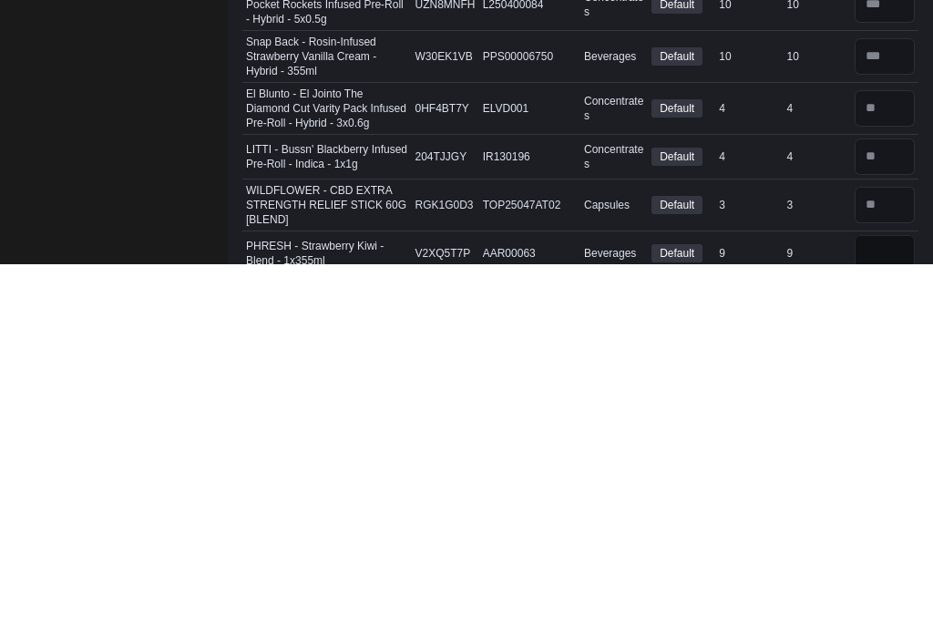
type input "*"
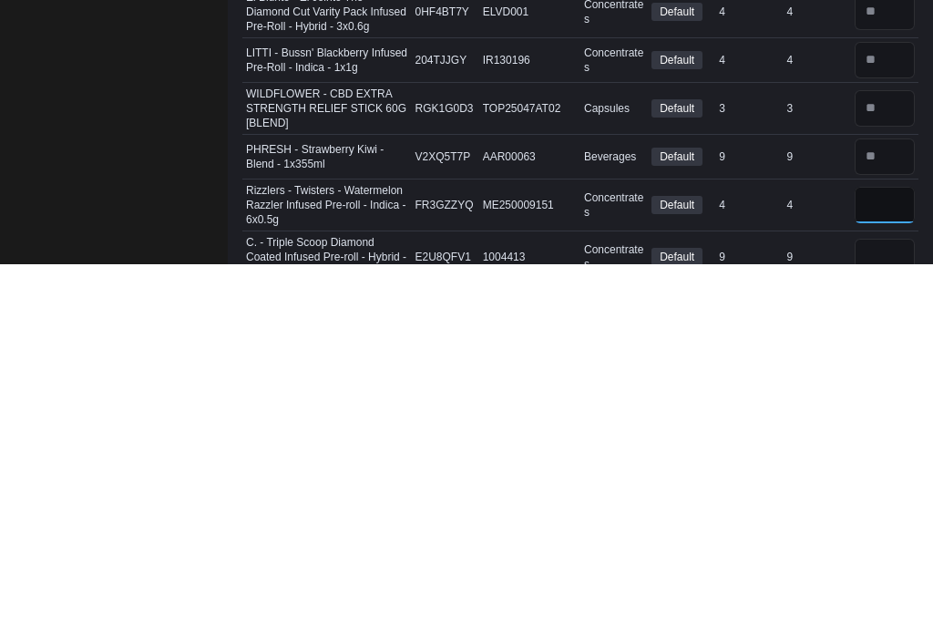
type input "*"
click at [894, 610] on input "number" at bounding box center [884, 628] width 60 height 36
type input "*"
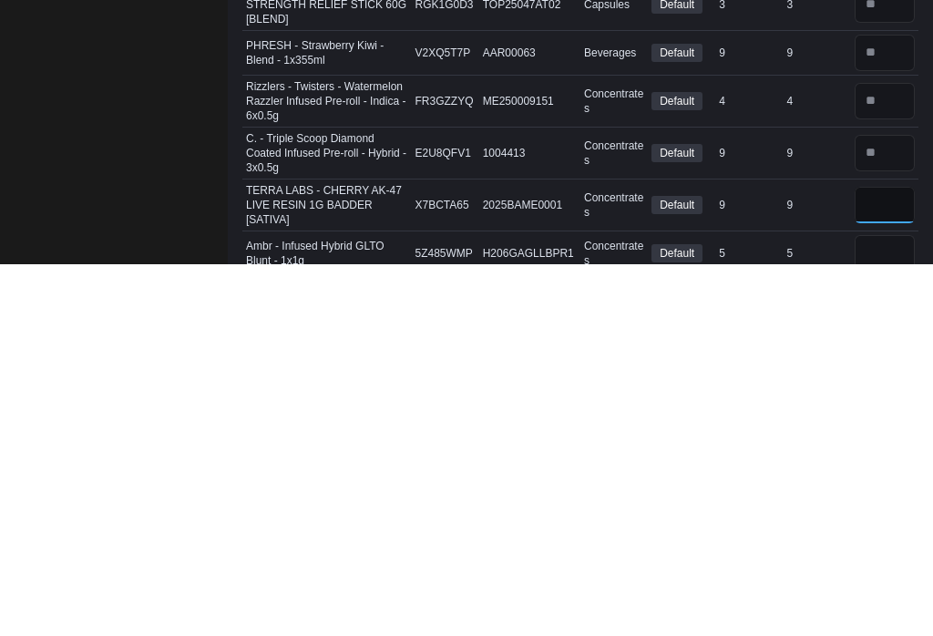
type input "*"
click at [882, 607] on input "number" at bounding box center [884, 625] width 60 height 36
type input "*"
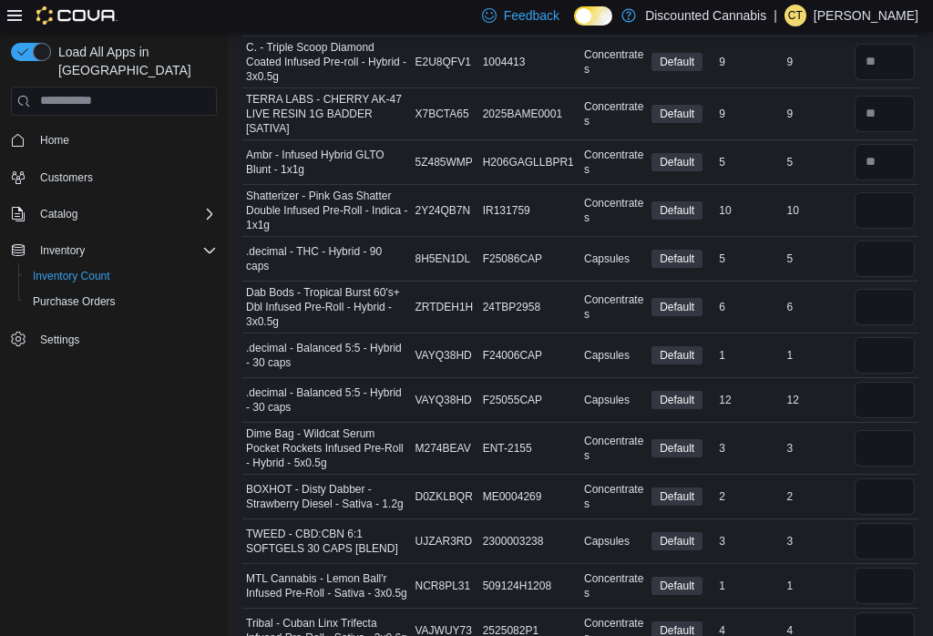
scroll to position [3902, 0]
type input "**"
click at [876, 241] on input "number" at bounding box center [884, 259] width 60 height 36
type input "*"
click at [889, 290] on input "number" at bounding box center [884, 308] width 60 height 36
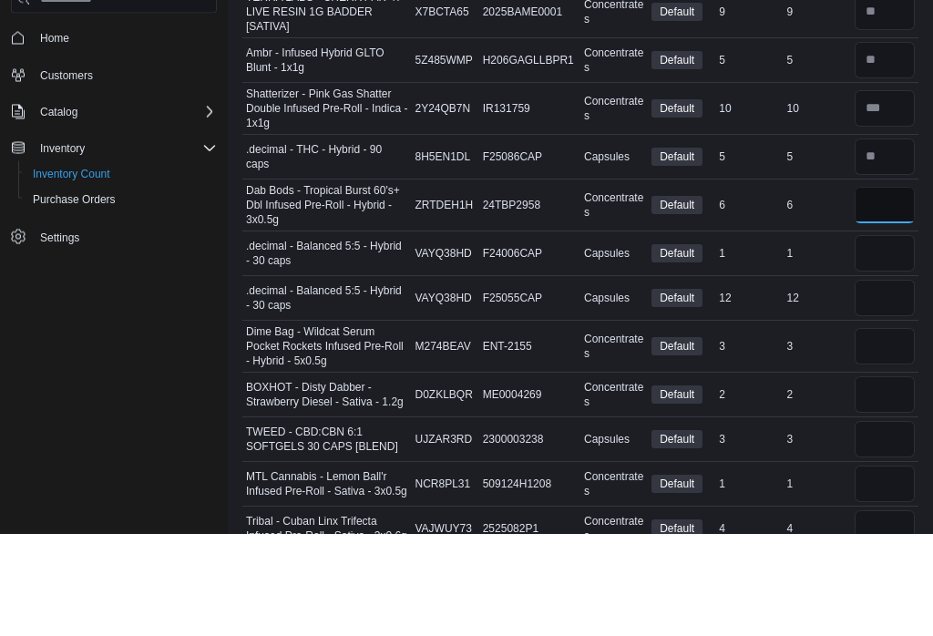
type input "*"
click at [886, 338] on input "number" at bounding box center [884, 356] width 60 height 36
type input "*"
click at [880, 383] on input "number" at bounding box center [884, 401] width 60 height 36
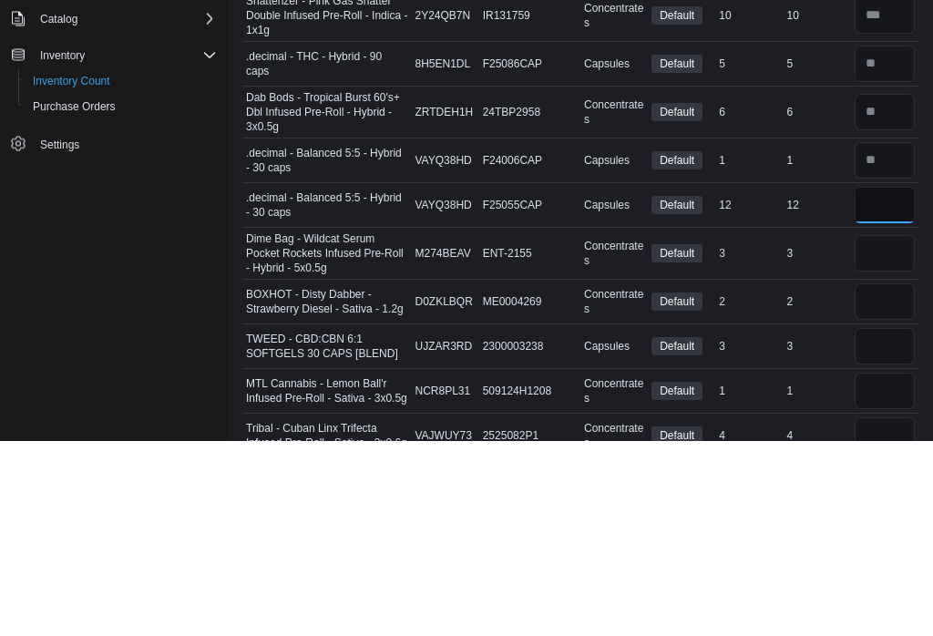
type input "**"
click at [876, 431] on input "number" at bounding box center [884, 449] width 60 height 36
type input "*"
click at [891, 479] on input "number" at bounding box center [884, 497] width 60 height 36
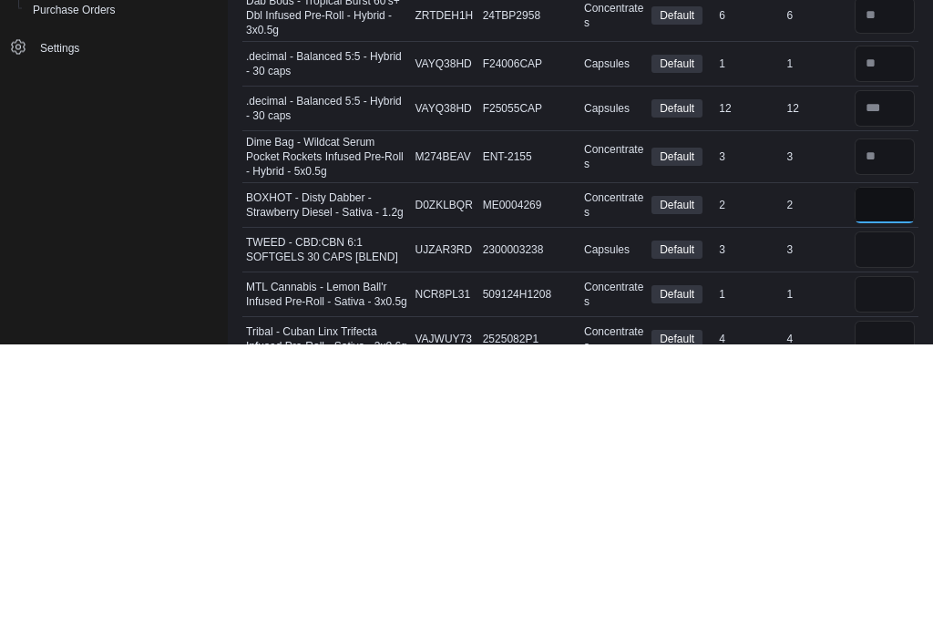
type input "*"
click at [887, 524] on input "number" at bounding box center [884, 542] width 60 height 36
type input "*"
click at [892, 568] on input "number" at bounding box center [884, 586] width 60 height 36
type input "*"
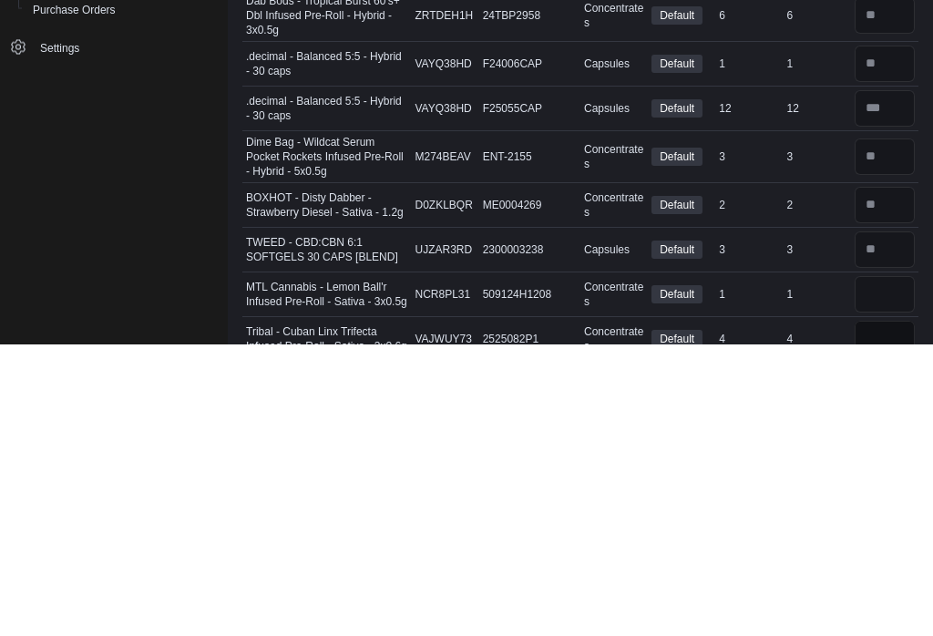
click at [892, 613] on input "number" at bounding box center [884, 631] width 60 height 36
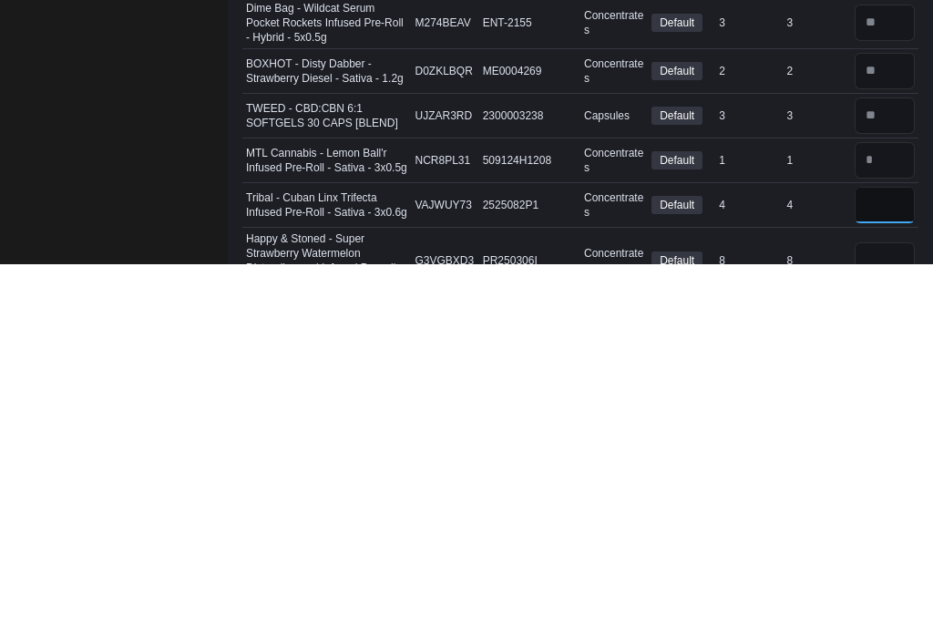
type input "*"
click at [884, 614] on input "number" at bounding box center [884, 632] width 60 height 36
type input "*"
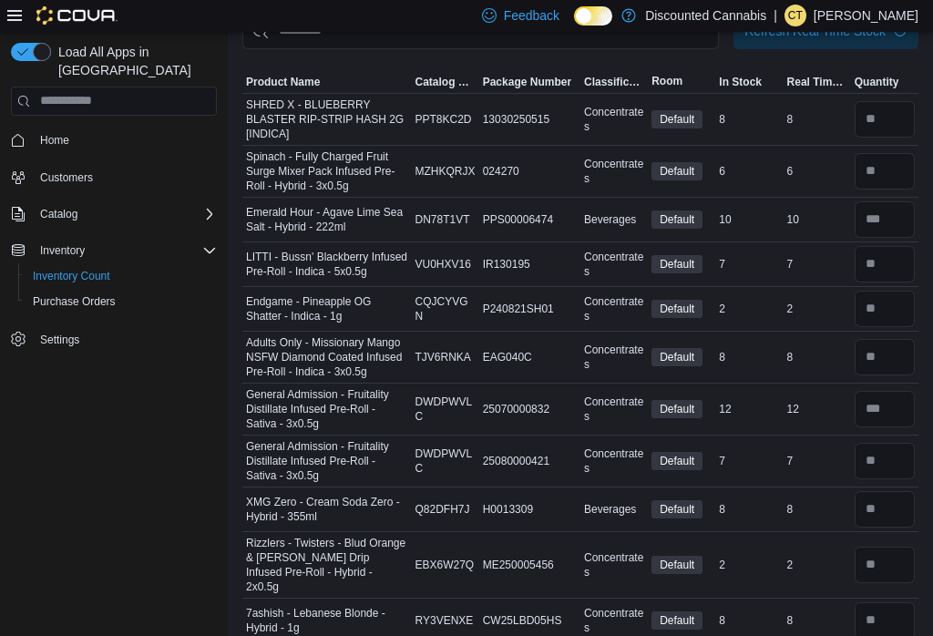
scroll to position [0, 0]
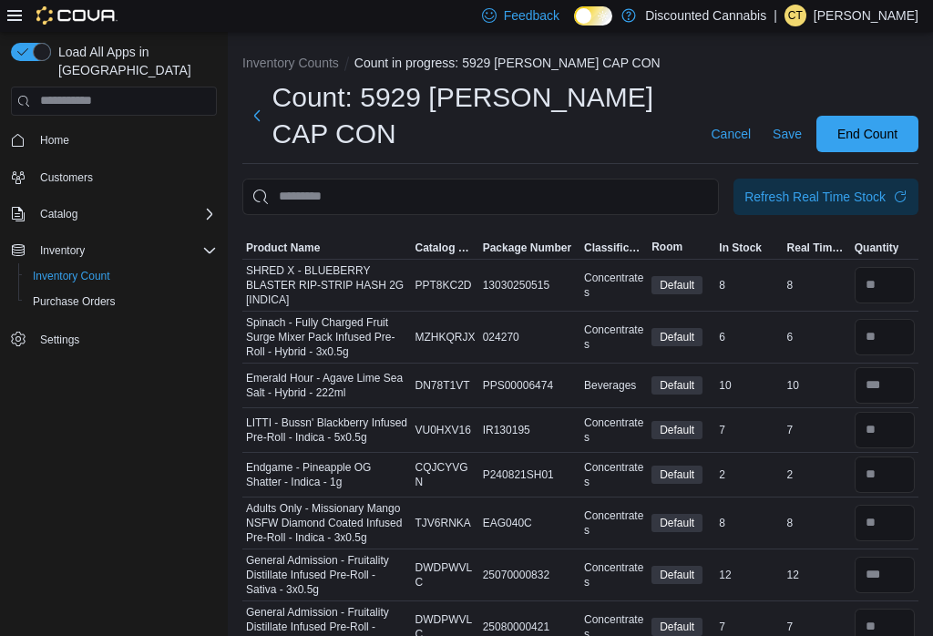
type input "*"
click at [790, 135] on span "Save" at bounding box center [786, 134] width 29 height 18
click at [787, 133] on span "Save" at bounding box center [786, 134] width 29 height 18
click at [782, 133] on span "Save" at bounding box center [786, 134] width 29 height 18
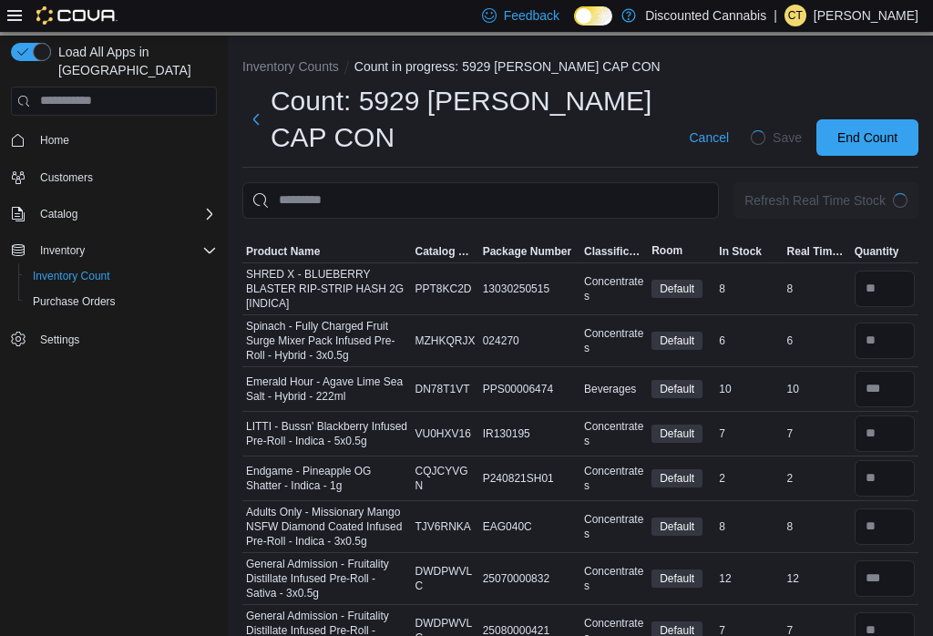
click at [783, 134] on span "Save" at bounding box center [786, 137] width 29 height 18
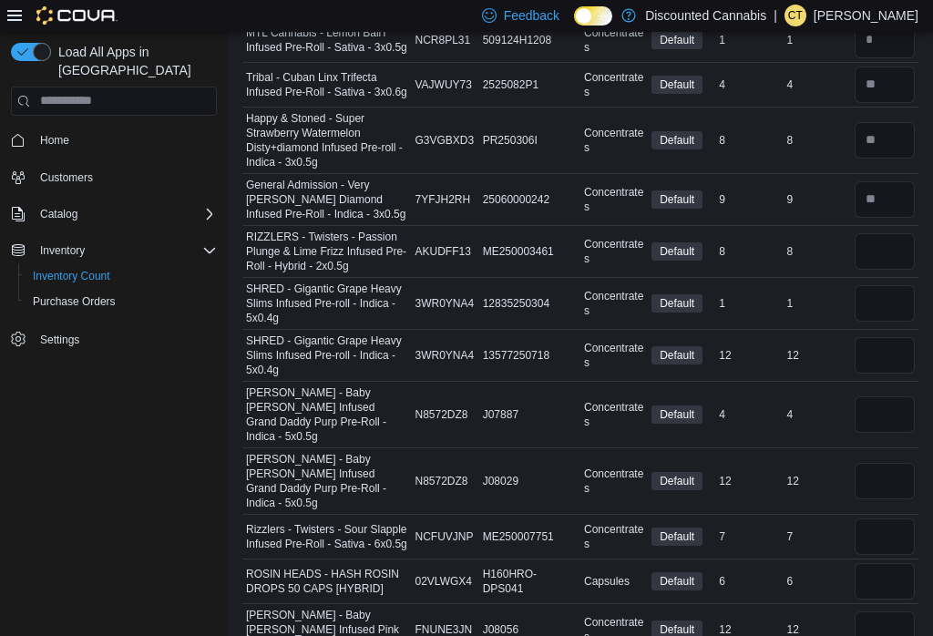
scroll to position [4493, 0]
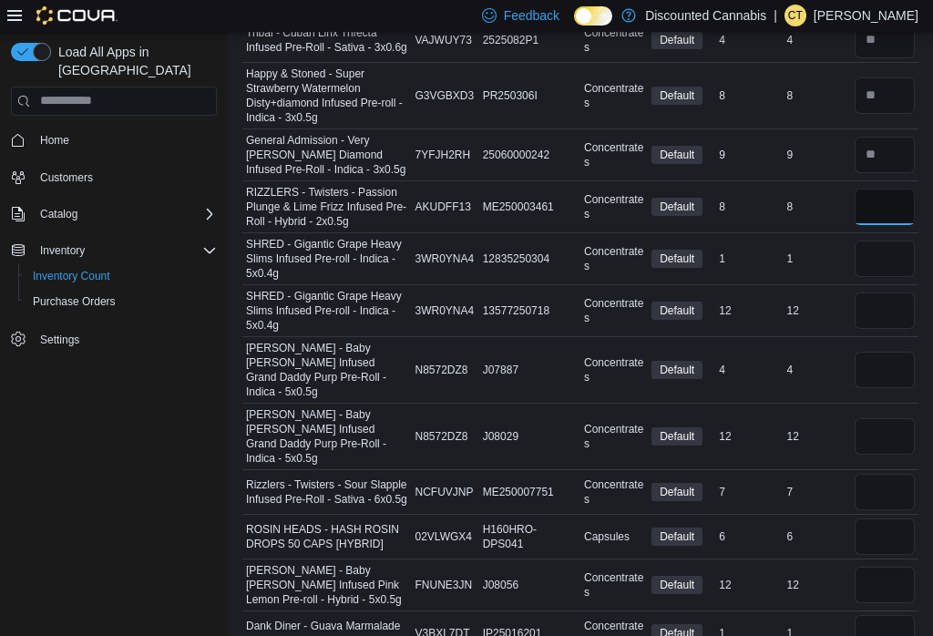
click at [884, 189] on input "number" at bounding box center [884, 207] width 60 height 36
type input "*"
click at [880, 240] on input "number" at bounding box center [884, 258] width 60 height 36
type input "*"
click at [882, 292] on input "number" at bounding box center [884, 310] width 60 height 36
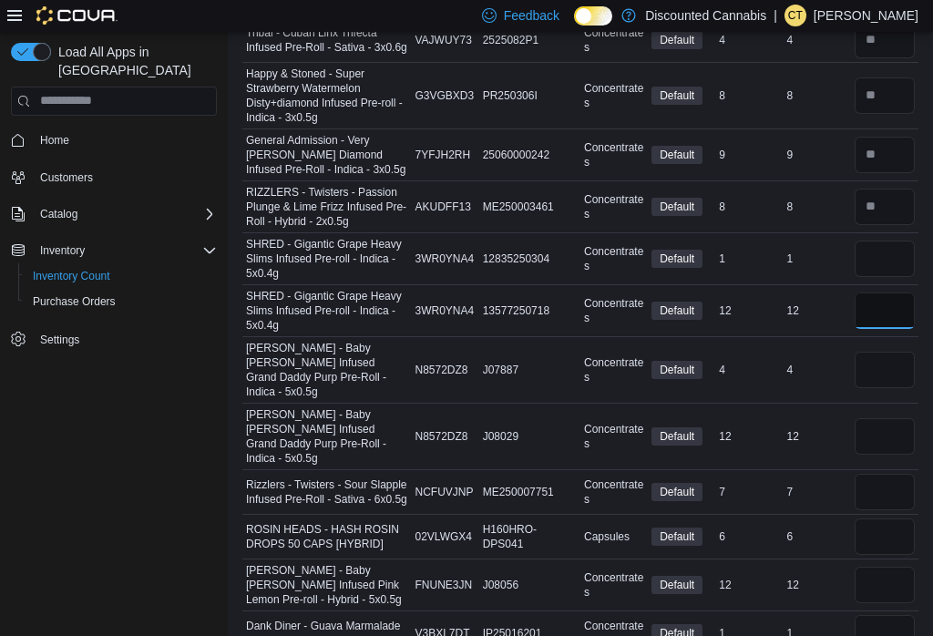
type input "*"
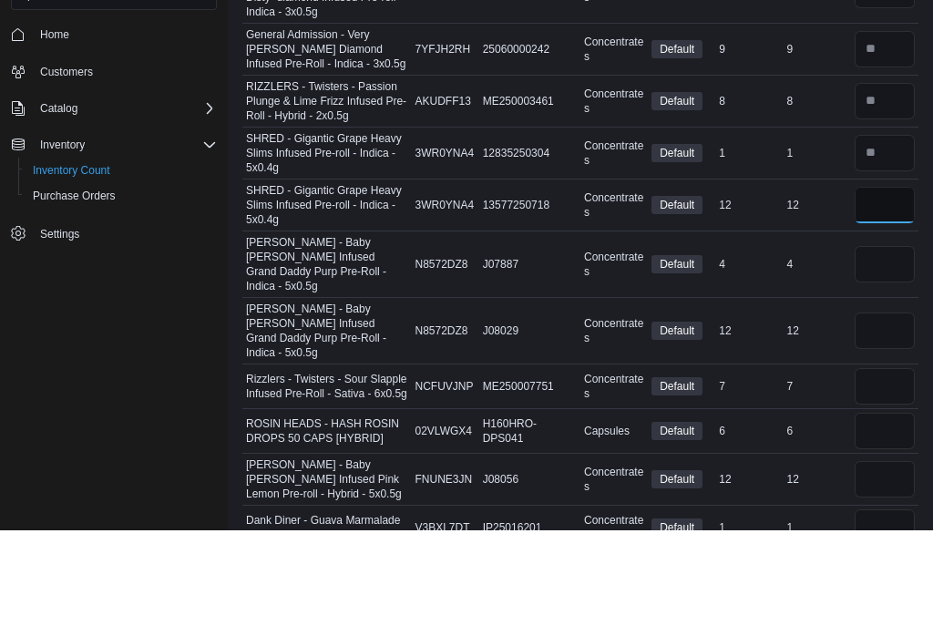
type input "**"
click at [884, 352] on input "number" at bounding box center [884, 370] width 60 height 36
type input "*"
click at [874, 418] on input "number" at bounding box center [884, 436] width 60 height 36
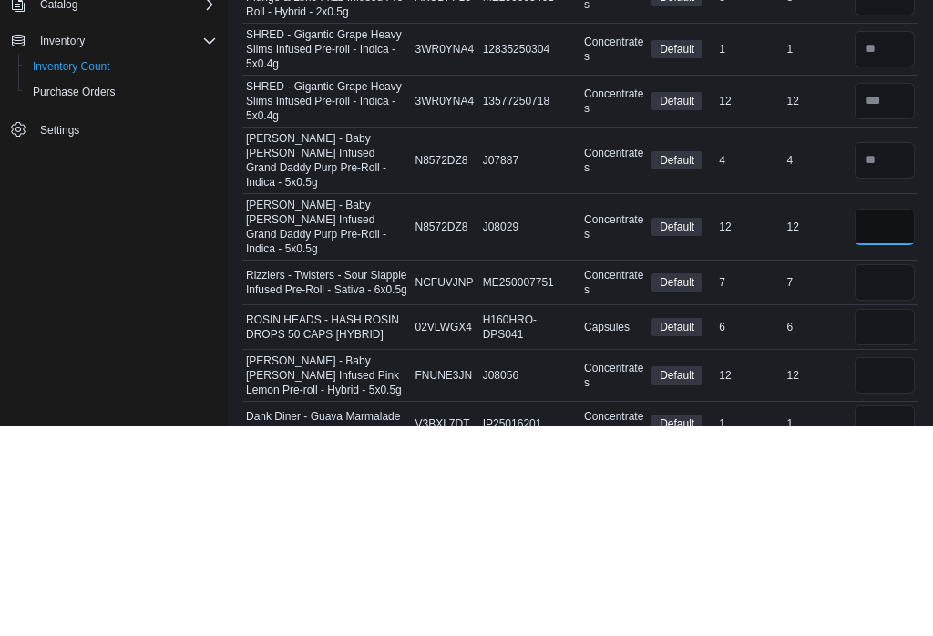
type input "**"
click at [877, 474] on input "number" at bounding box center [884, 492] width 60 height 36
type input "*"
click at [894, 518] on input "number" at bounding box center [884, 536] width 60 height 36
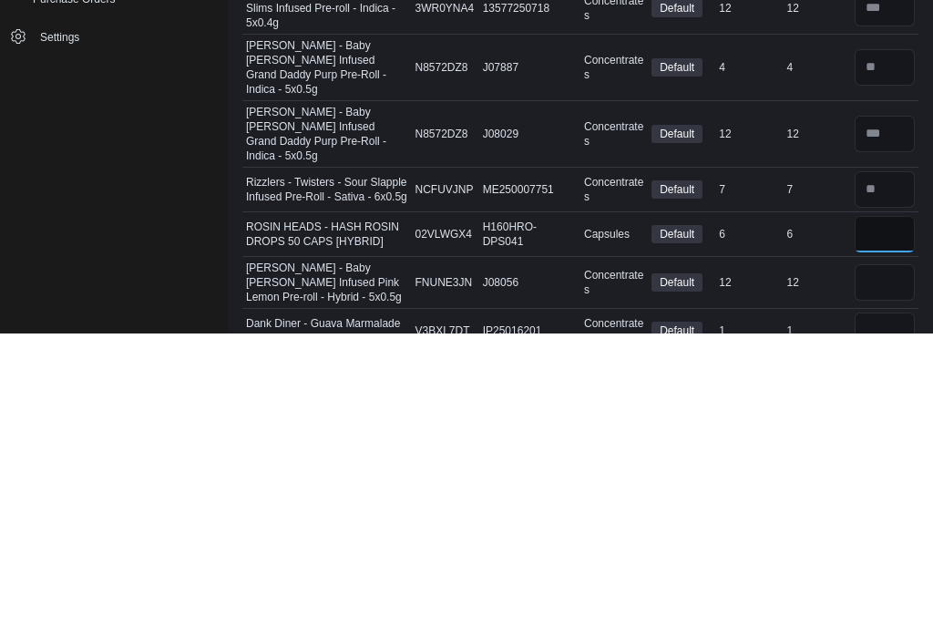
type input "*"
click at [887, 567] on input "number" at bounding box center [884, 585] width 60 height 36
type input "**"
click at [896, 615] on input "number" at bounding box center [884, 633] width 60 height 36
type input "*"
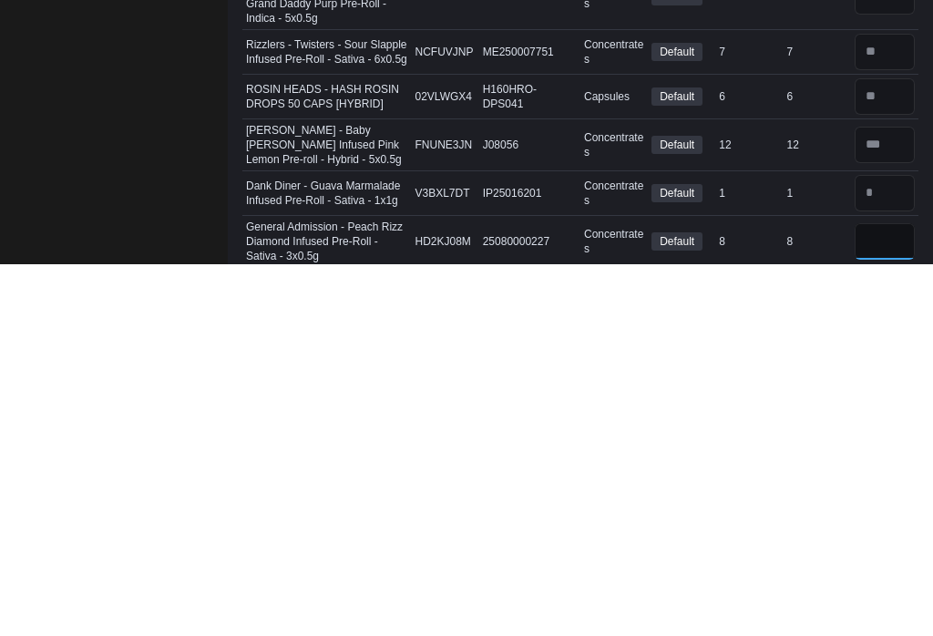
type input "*"
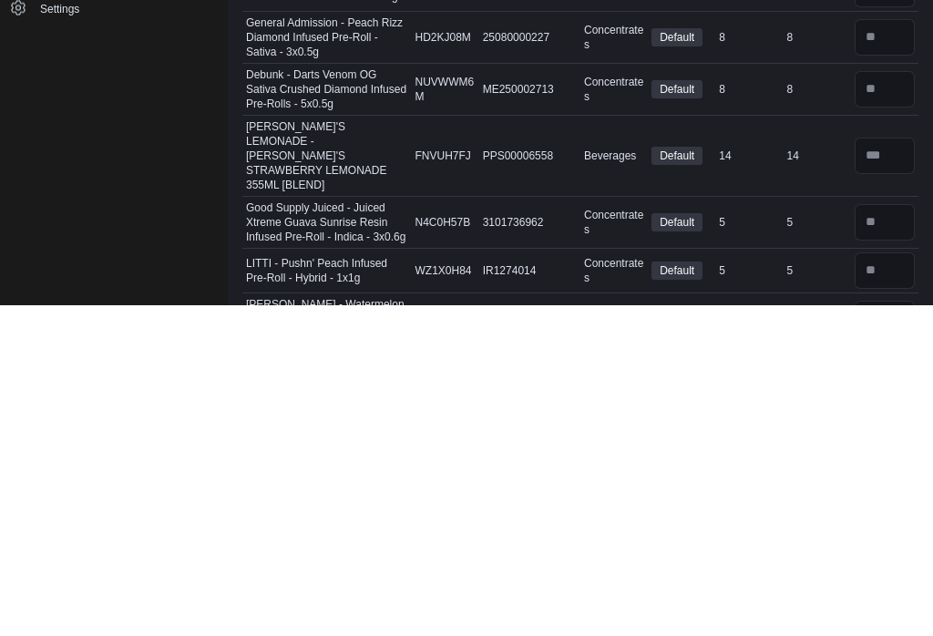
scroll to position [4807, 0]
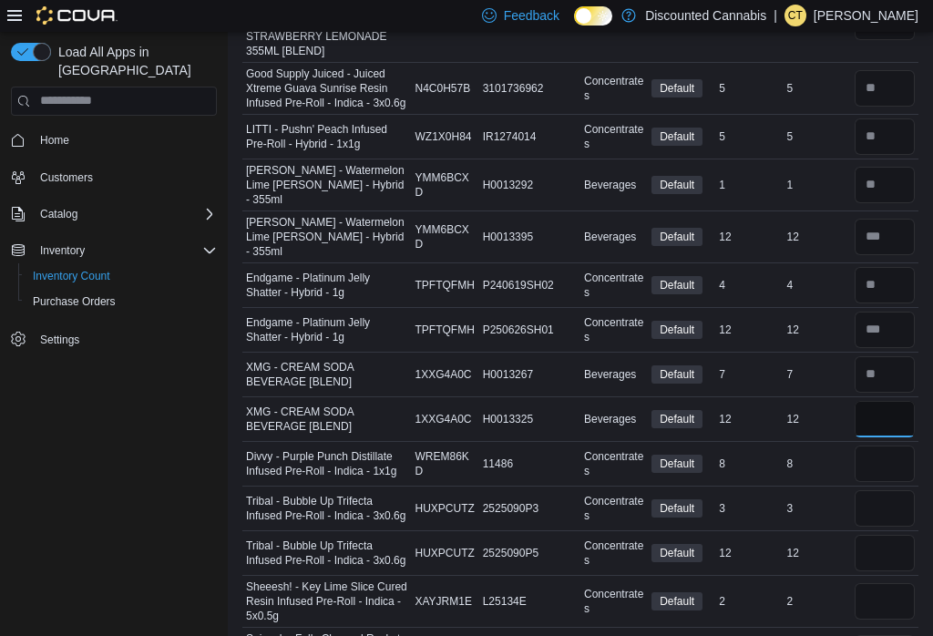
click at [888, 401] on input "number" at bounding box center [884, 419] width 60 height 36
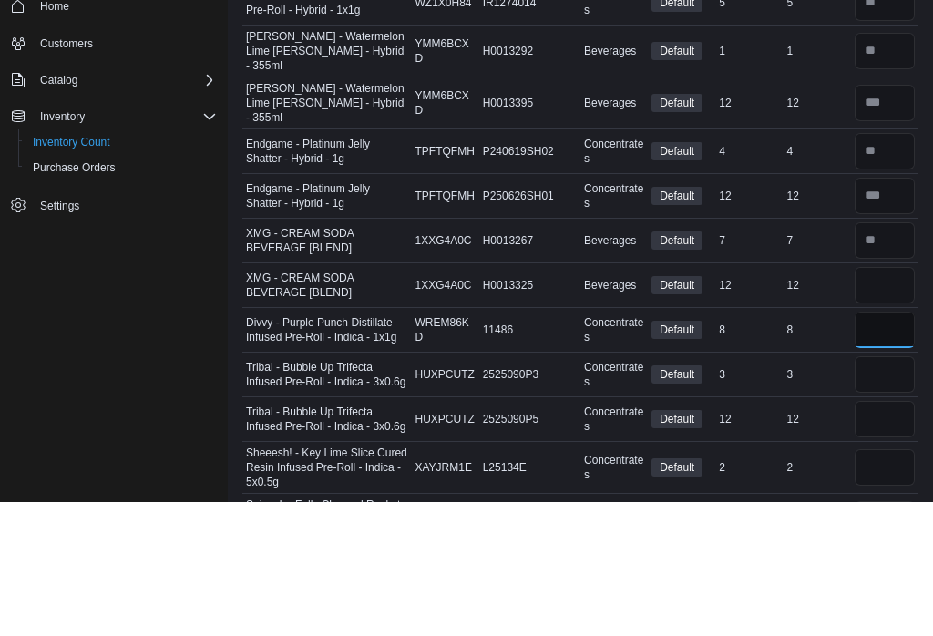
click at [903, 445] on input "number" at bounding box center [884, 463] width 60 height 36
click at [875, 490] on input "number" at bounding box center [884, 508] width 60 height 36
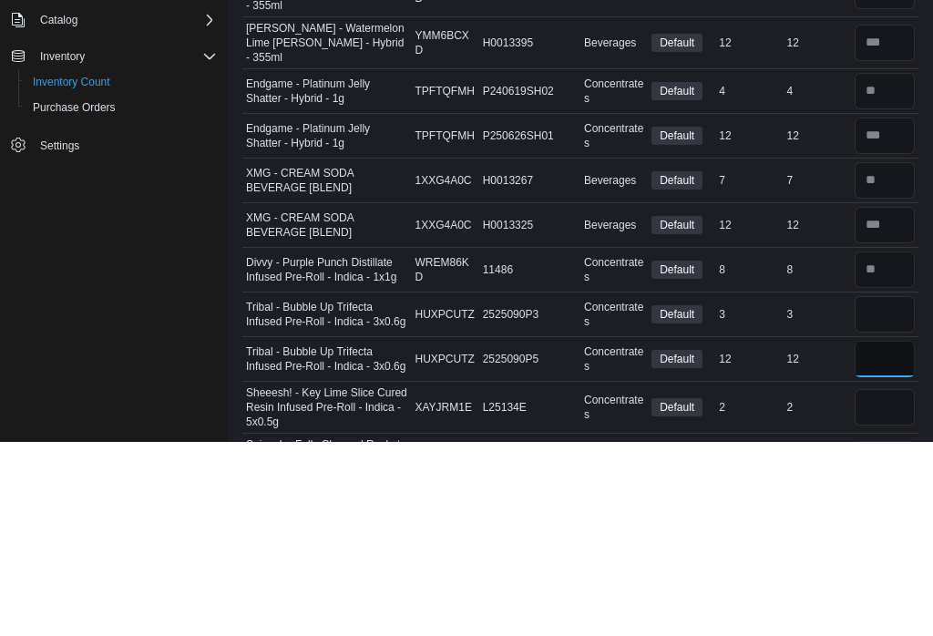
click at [886, 535] on input "number" at bounding box center [884, 553] width 60 height 36
click at [899, 490] on input "number" at bounding box center [884, 508] width 60 height 36
click at [880, 583] on input "number" at bounding box center [884, 601] width 60 height 36
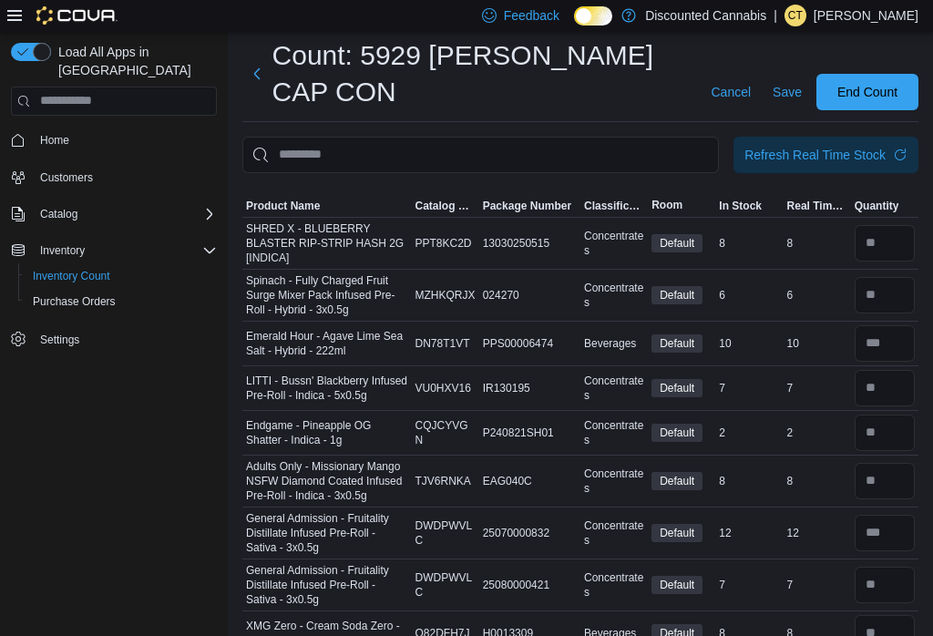
scroll to position [0, 0]
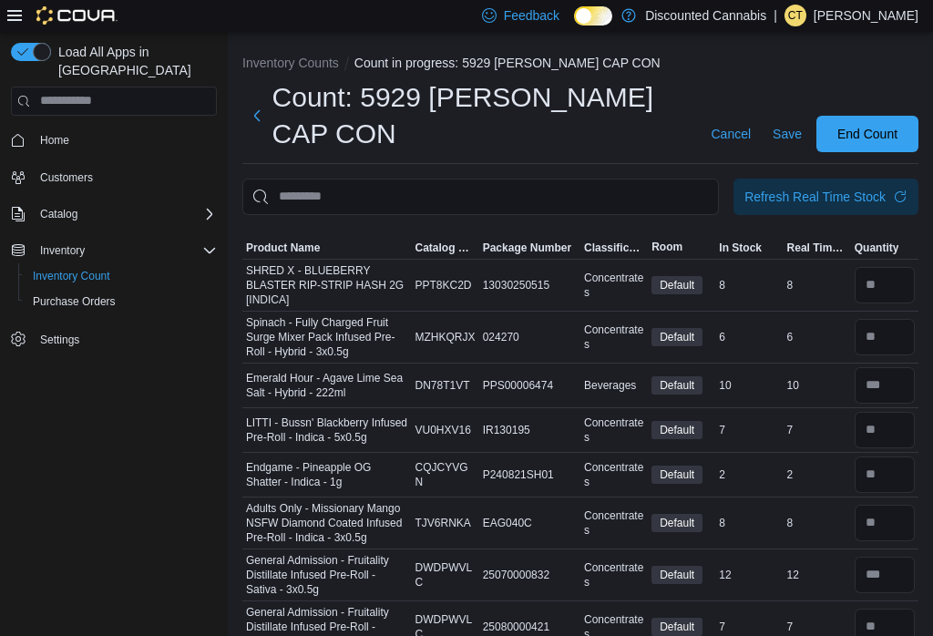
click at [782, 131] on span "Save" at bounding box center [786, 134] width 29 height 18
click at [788, 142] on span "Save" at bounding box center [786, 134] width 29 height 18
click at [785, 127] on span "Save" at bounding box center [786, 134] width 29 height 18
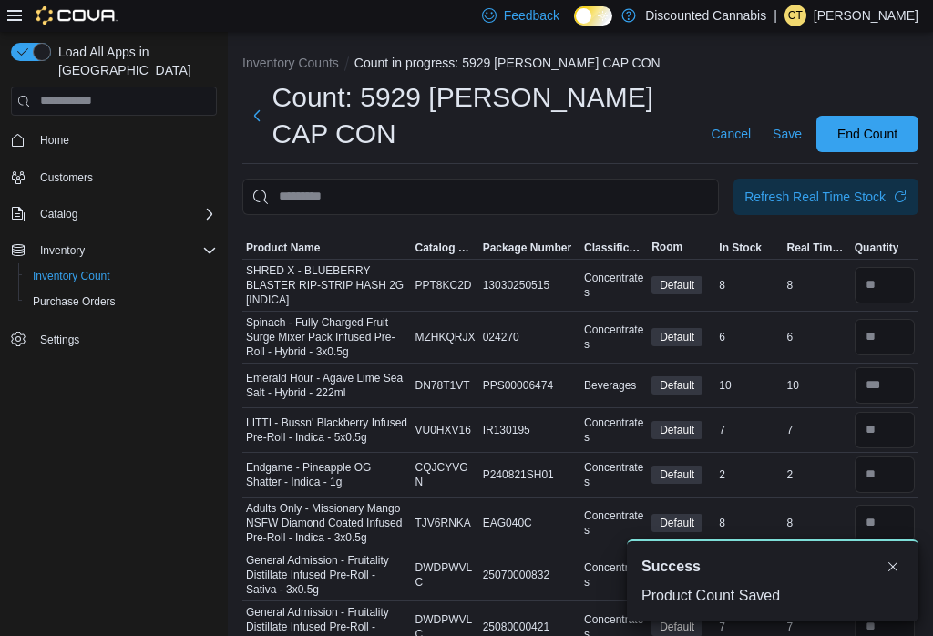
click at [718, 131] on span "Cancel" at bounding box center [730, 134] width 40 height 18
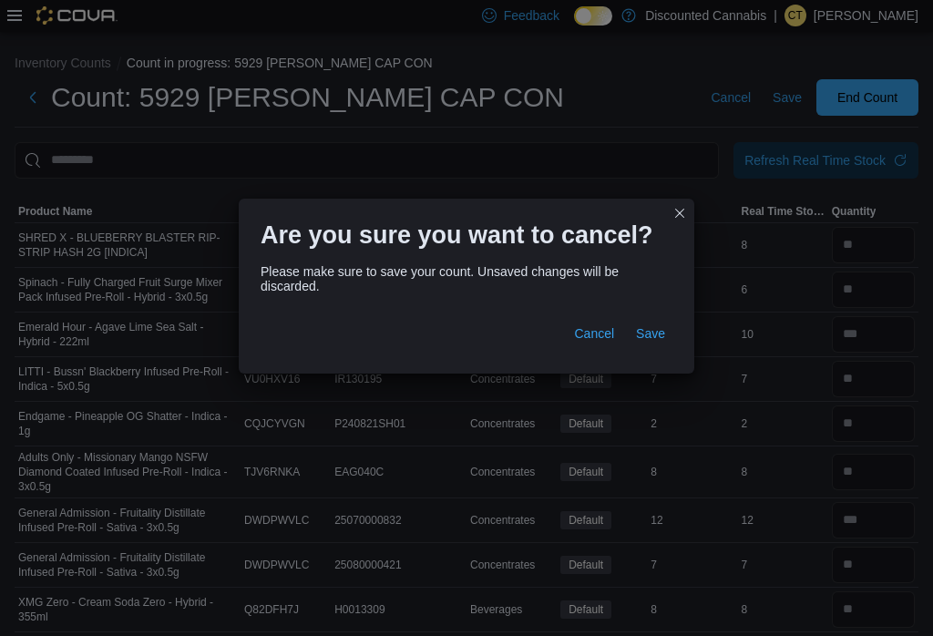
click at [669, 340] on button "Save" at bounding box center [650, 333] width 44 height 36
